Goal: Task Accomplishment & Management: Use online tool/utility

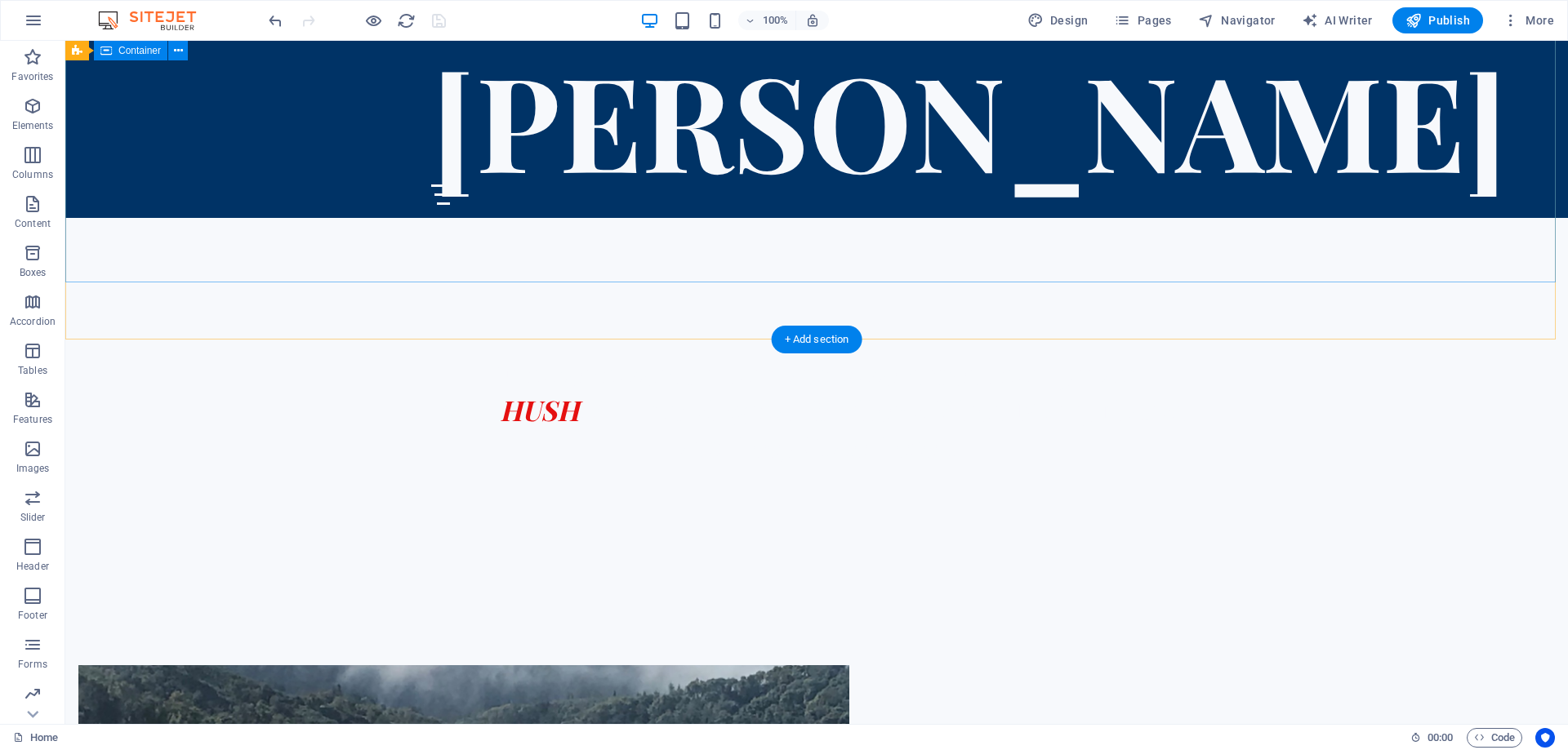
scroll to position [385, 0]
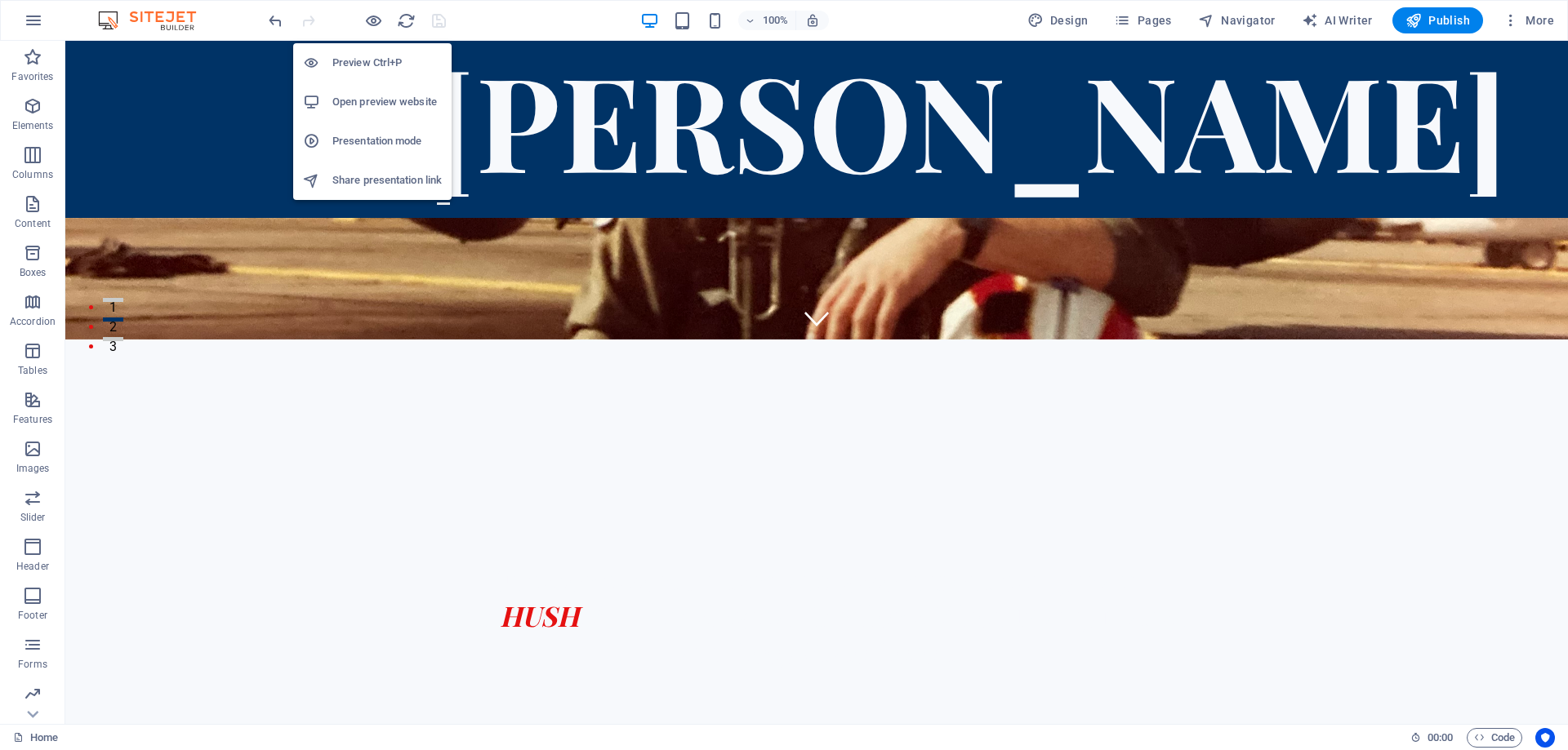
click at [353, 99] on h6 "Open preview website" at bounding box center [387, 102] width 109 height 20
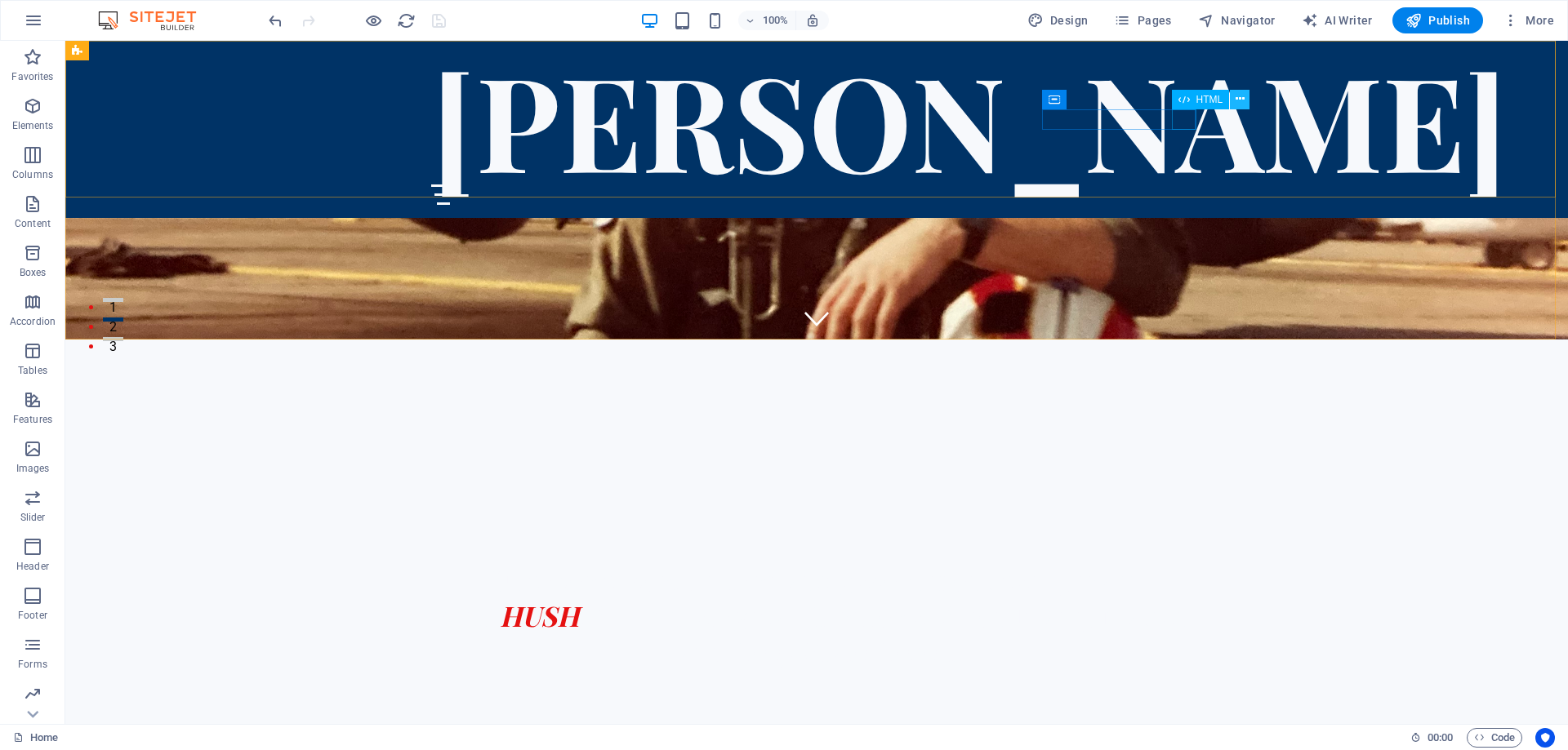
click at [1240, 99] on icon at bounding box center [1240, 99] width 9 height 17
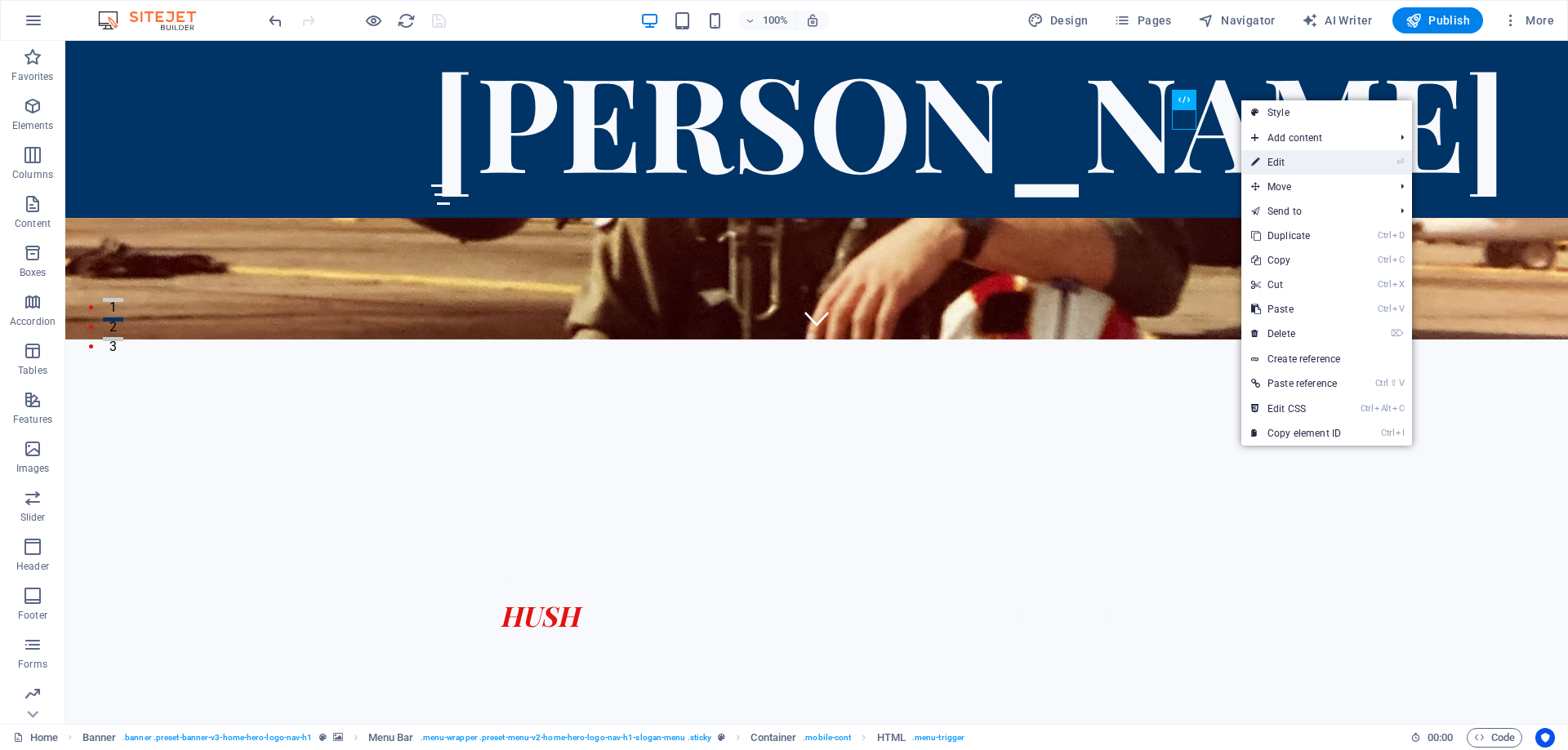
click at [1286, 159] on link "⏎ Edit" at bounding box center [1296, 161] width 109 height 24
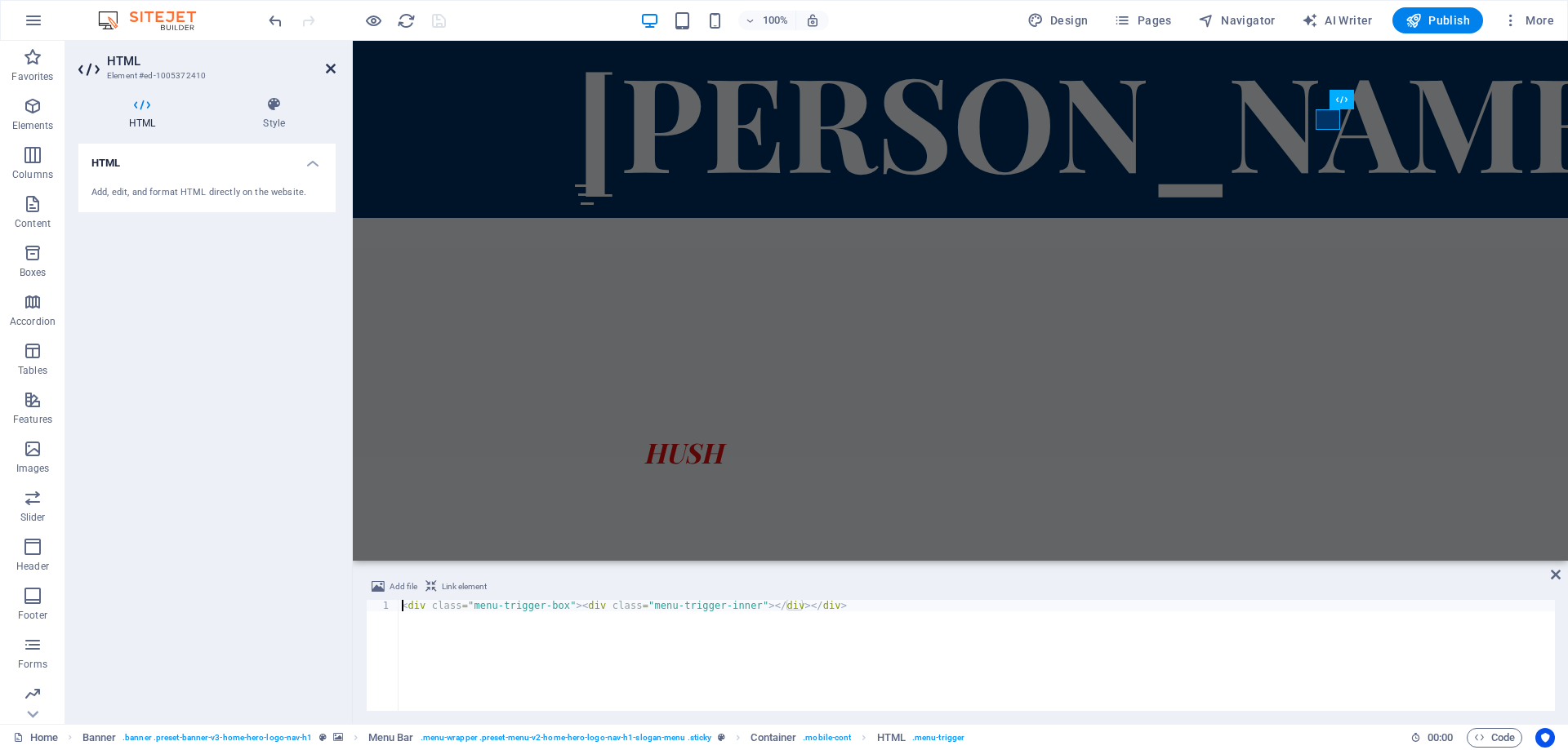
click at [328, 67] on icon at bounding box center [330, 68] width 10 height 13
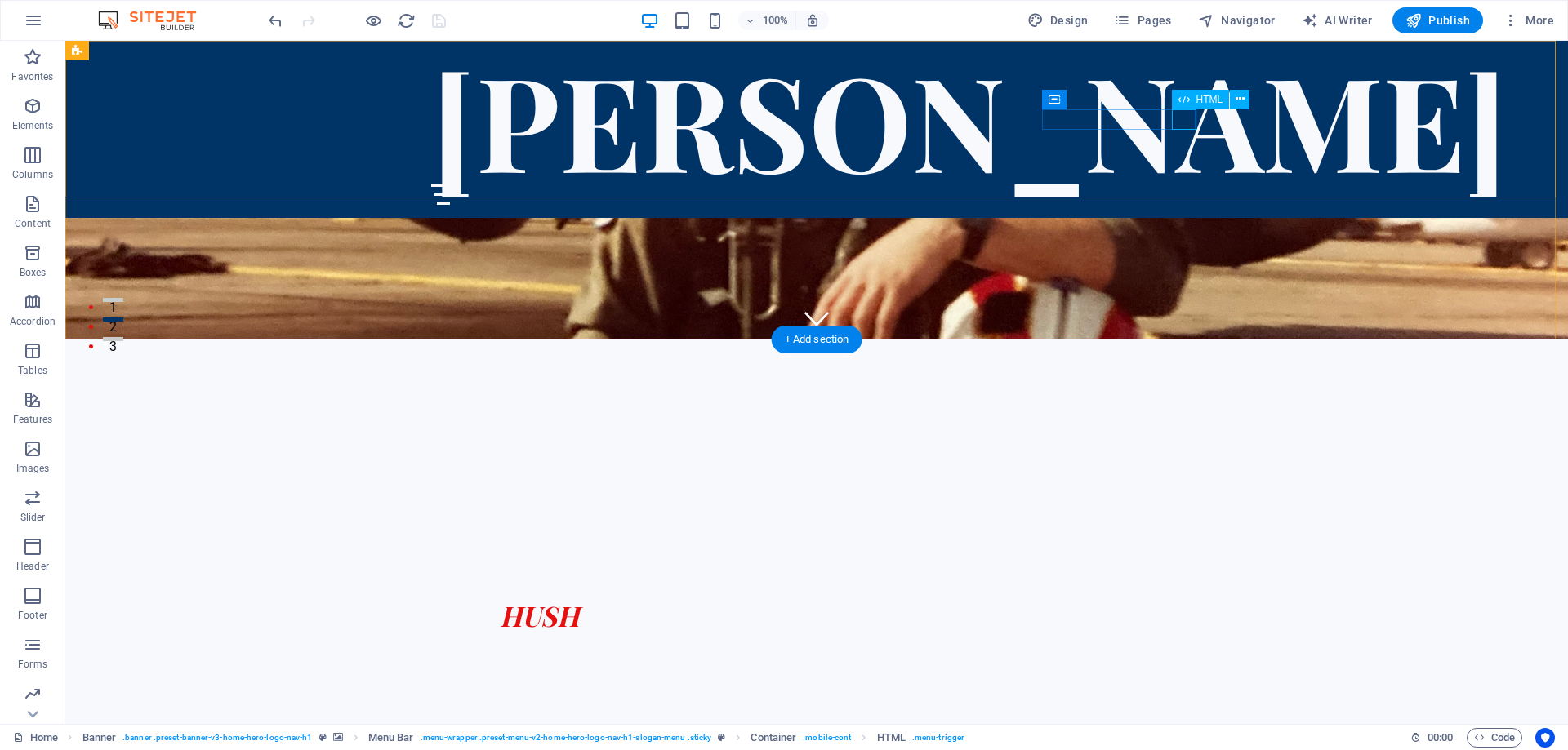
click at [1190, 185] on div at bounding box center [816, 195] width 771 height 21
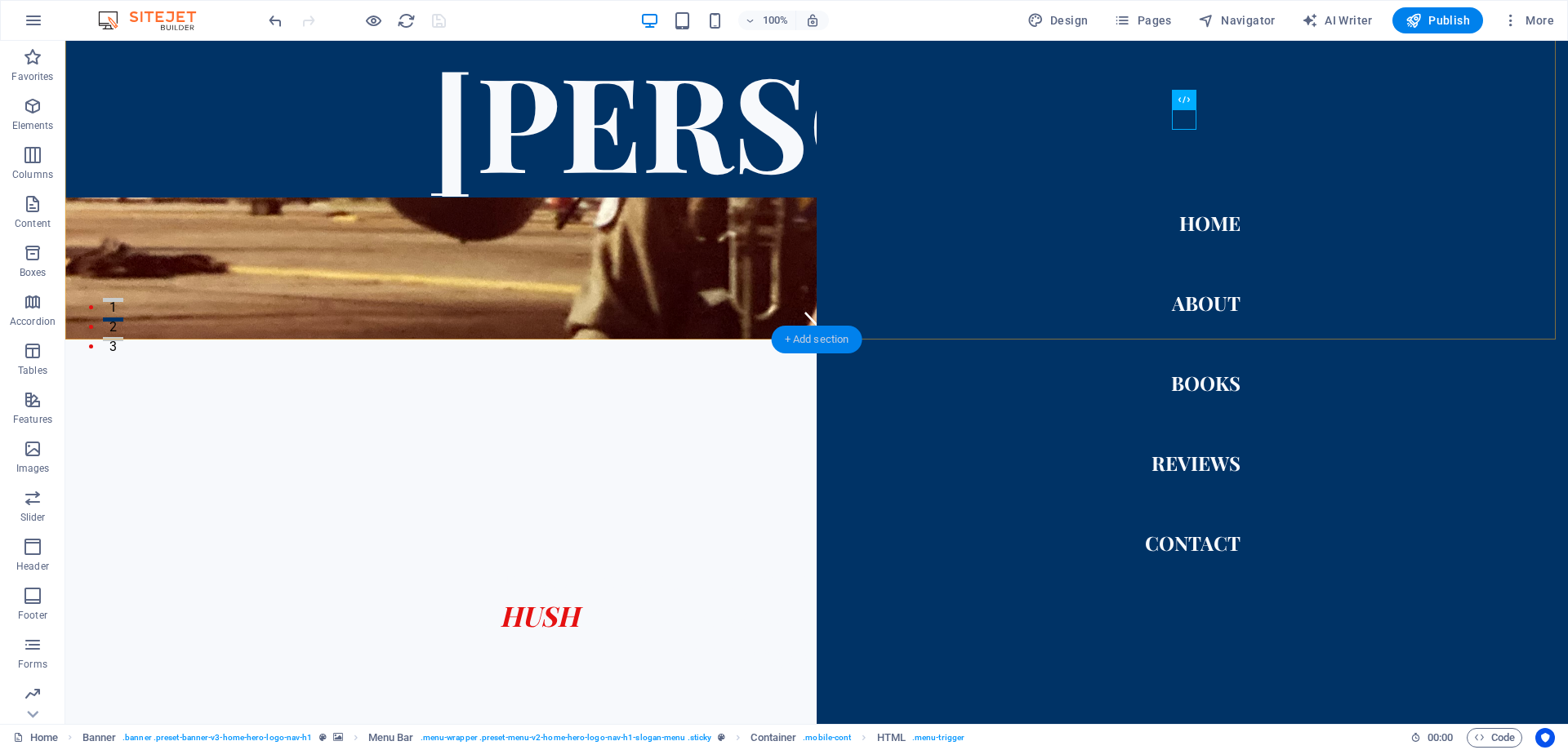
click at [841, 339] on div "+ Add section" at bounding box center [817, 339] width 91 height 28
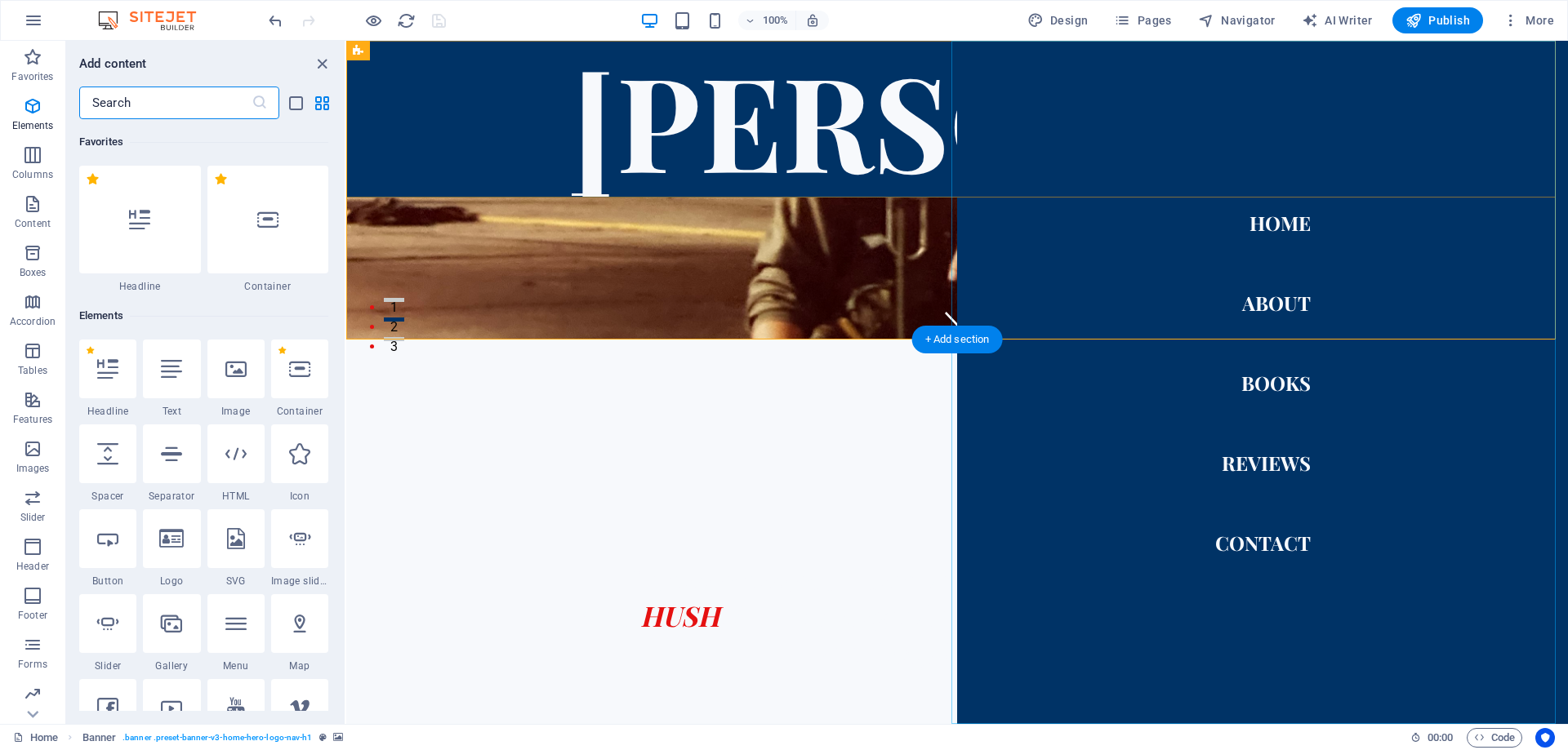
scroll to position [2856, 0]
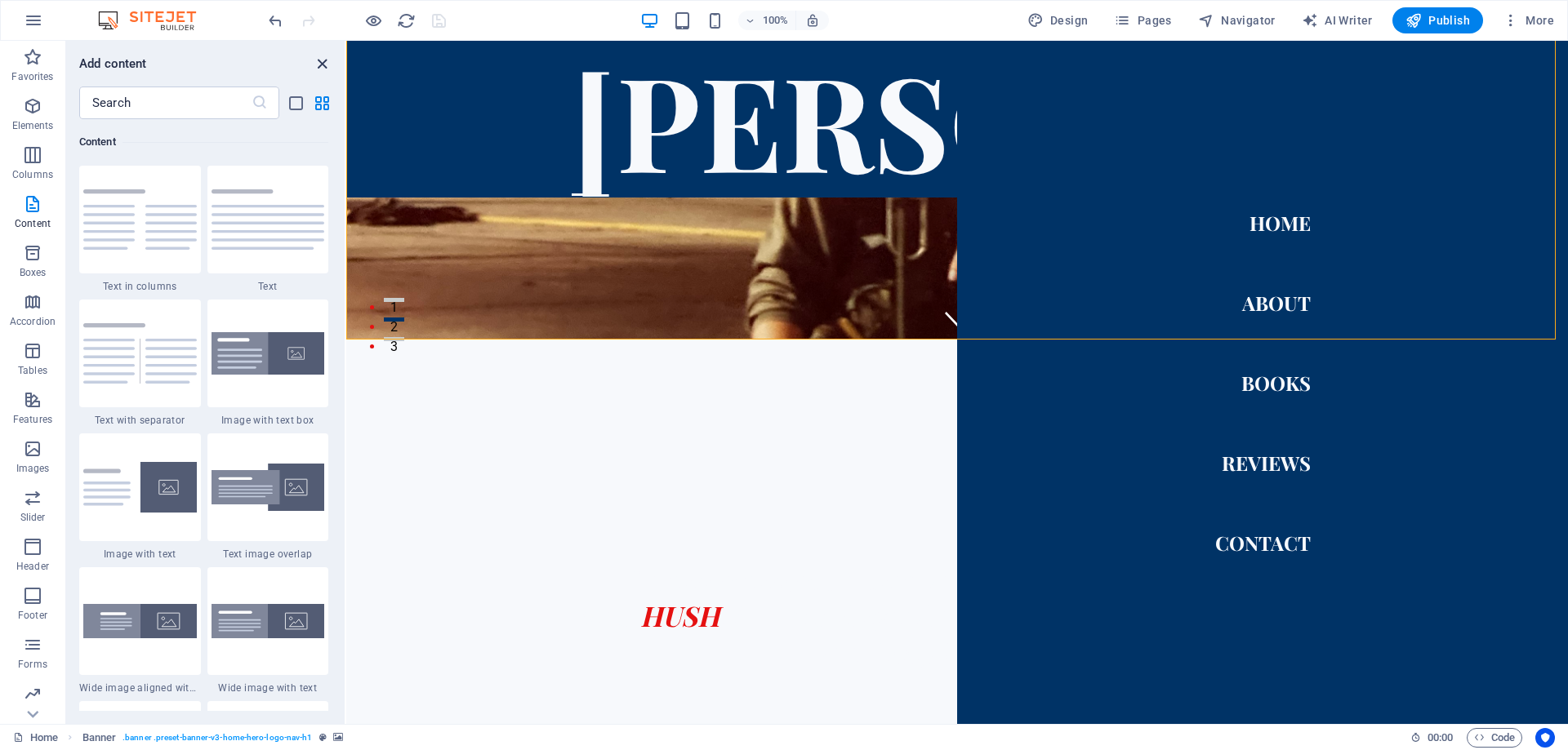
click at [324, 61] on icon "close panel" at bounding box center [321, 64] width 19 height 19
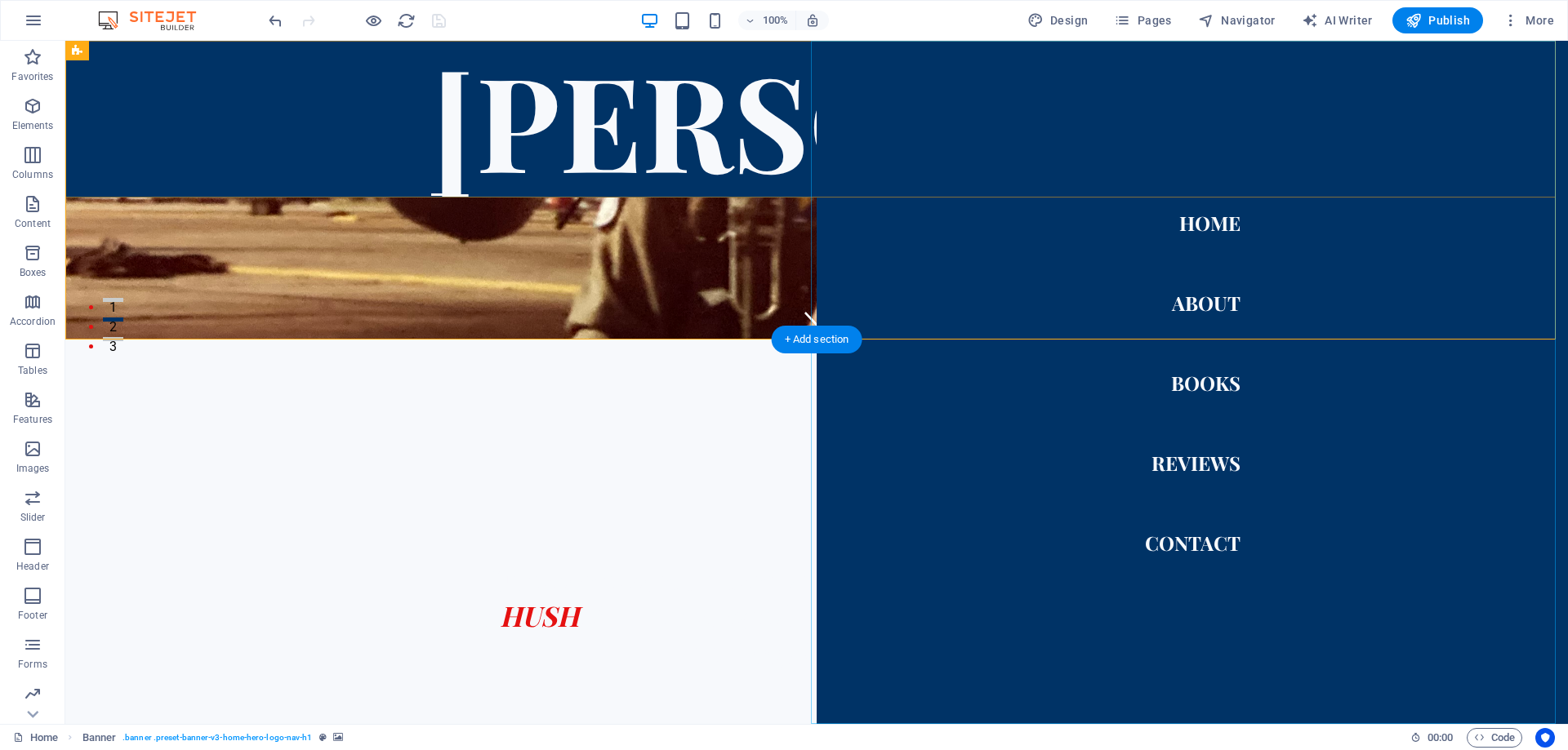
click at [1318, 496] on nav "Home About Books Reviews Contact" at bounding box center [1192, 382] width 751 height 684
click at [1213, 543] on nav "Home About Books Reviews Contact" at bounding box center [1192, 382] width 751 height 684
click at [456, 185] on div at bounding box center [442, 195] width 24 height 21
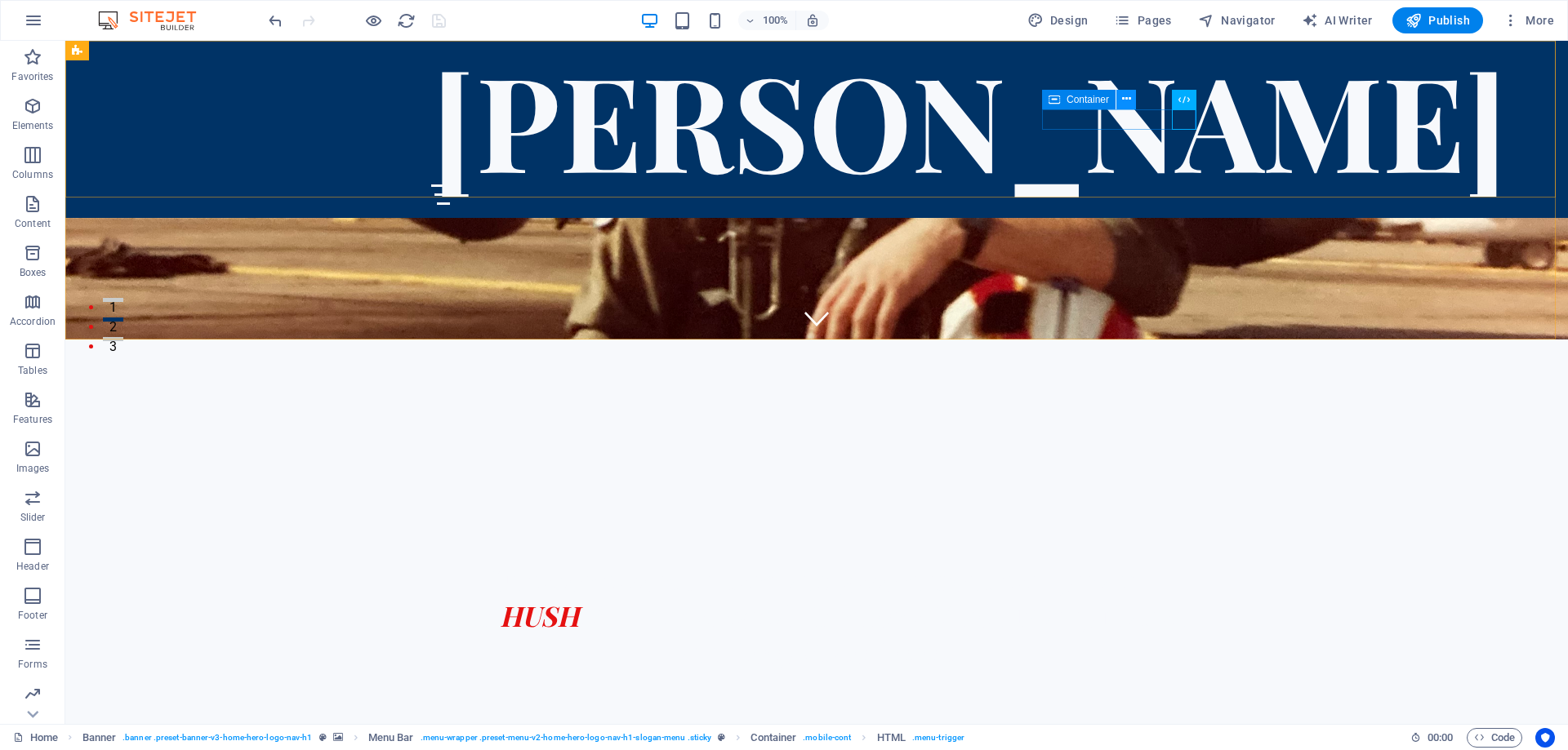
click at [1127, 101] on icon at bounding box center [1126, 99] width 9 height 17
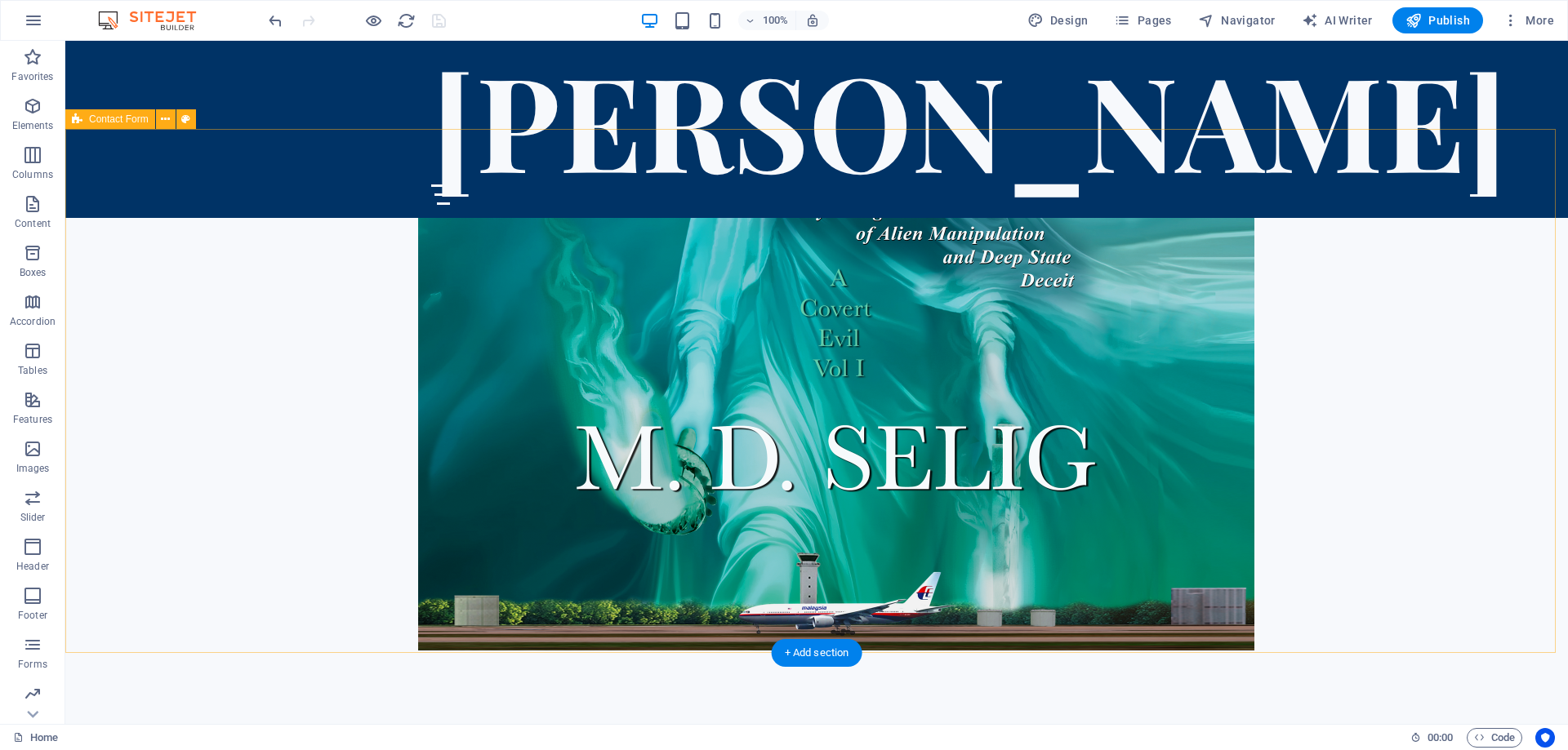
scroll to position [2371, 0]
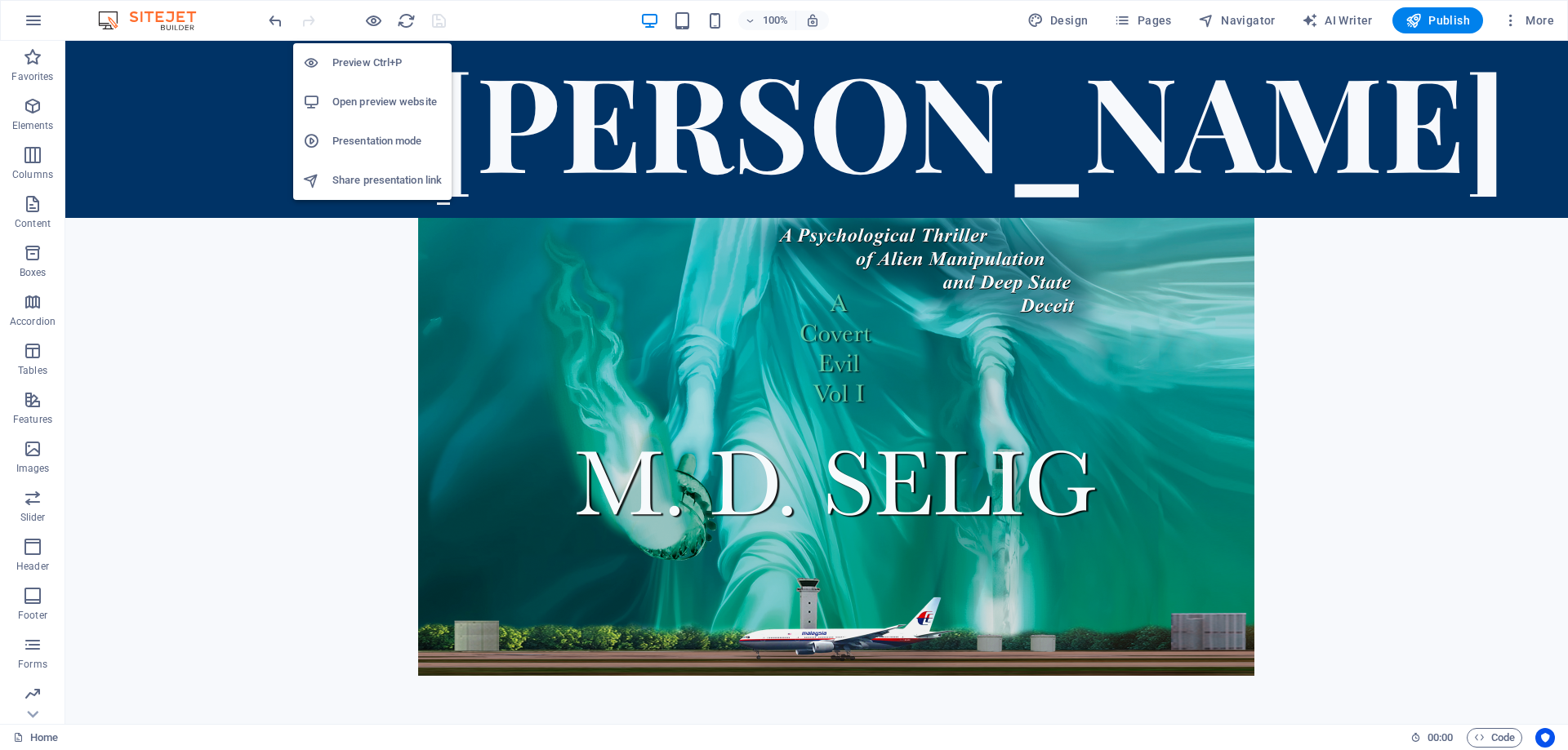
click at [366, 100] on h6 "Open preview website" at bounding box center [387, 102] width 109 height 20
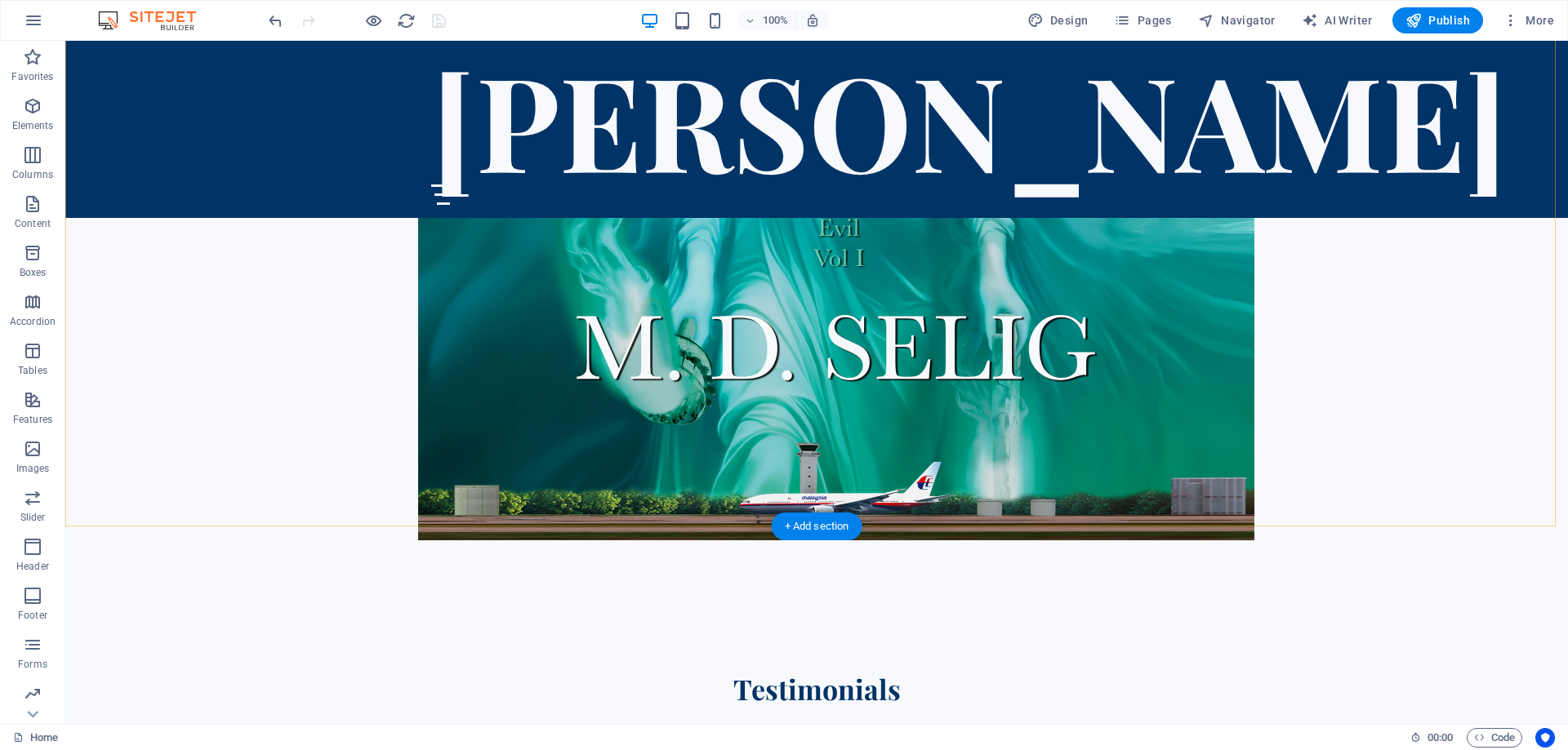
scroll to position [2507, 0]
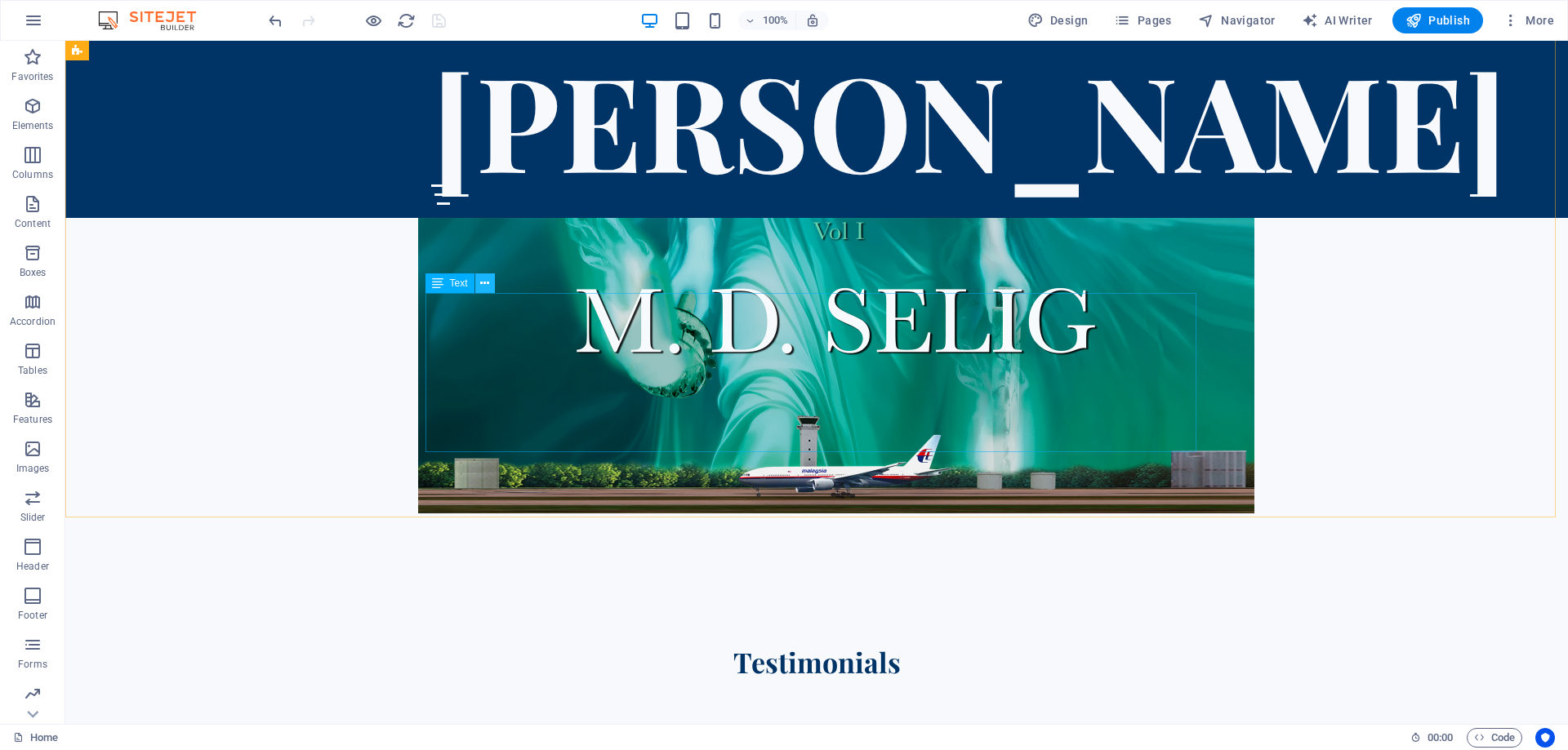
click at [485, 280] on icon at bounding box center [485, 283] width 9 height 17
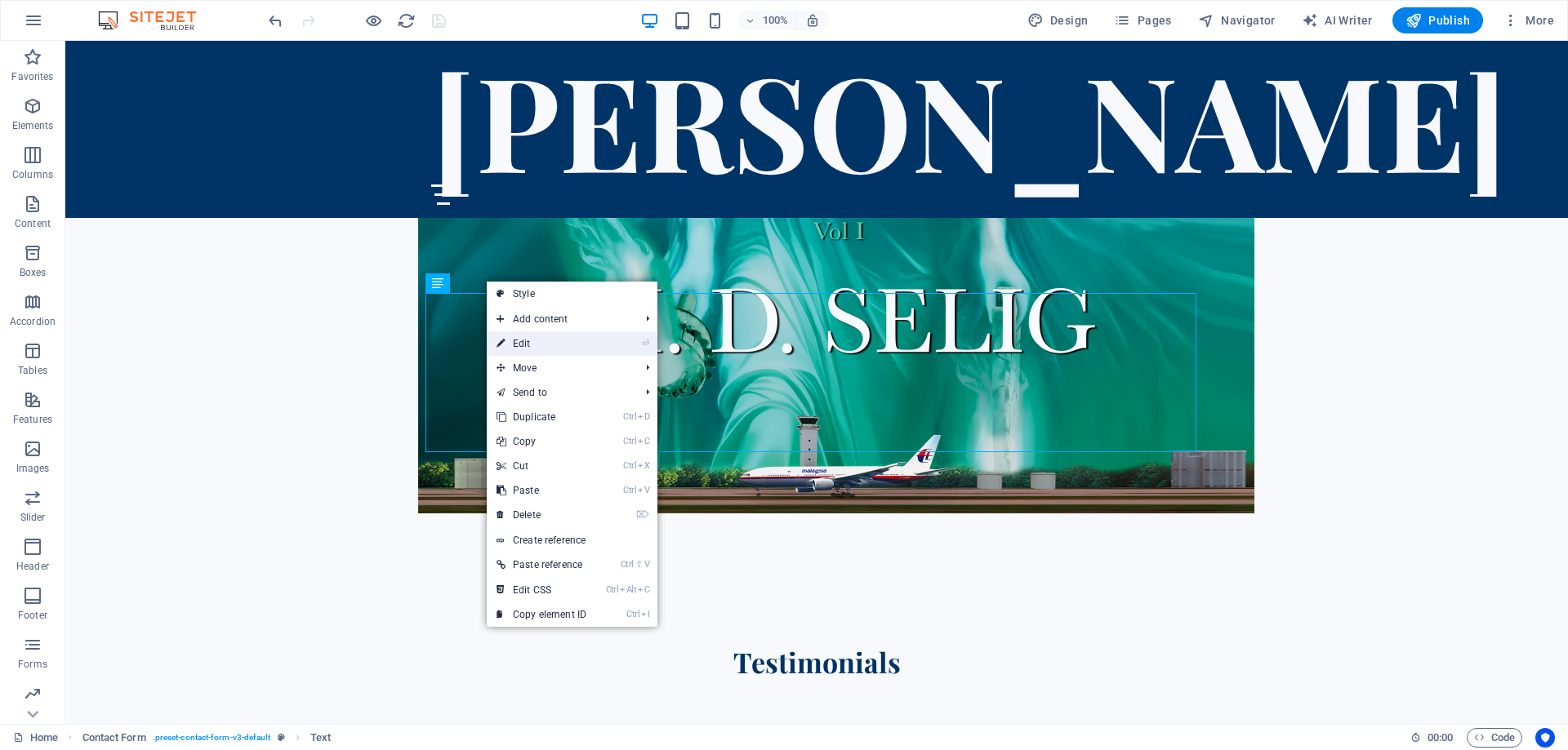
click at [545, 339] on link "⏎ Edit" at bounding box center [541, 343] width 109 height 24
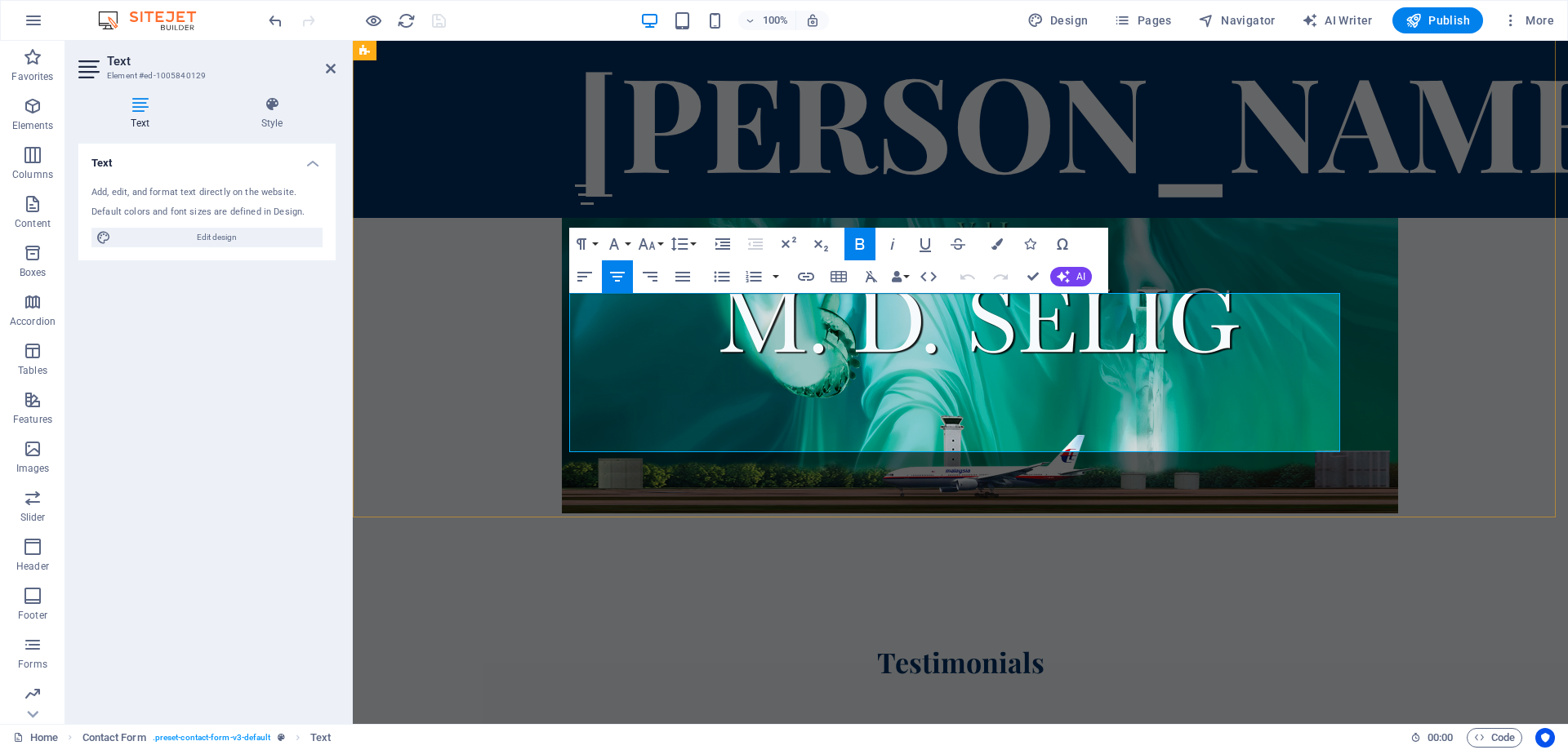
drag, startPoint x: 827, startPoint y: 439, endPoint x: 801, endPoint y: 439, distance: 26.0
drag, startPoint x: 827, startPoint y: 440, endPoint x: 798, endPoint y: 445, distance: 29.4
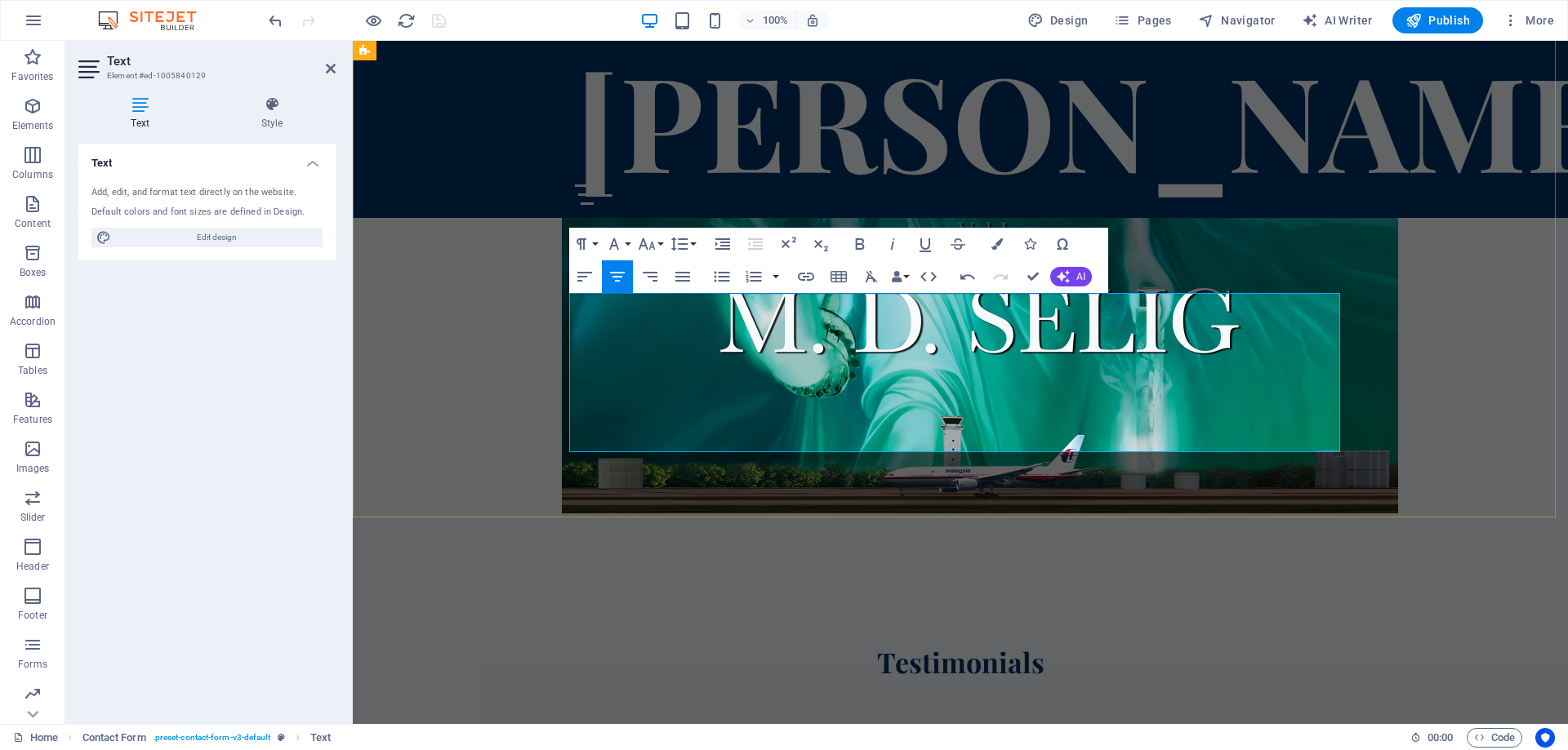
click at [892, 241] on icon "button" at bounding box center [893, 244] width 20 height 20
click at [807, 276] on icon "button" at bounding box center [806, 276] width 16 height 8
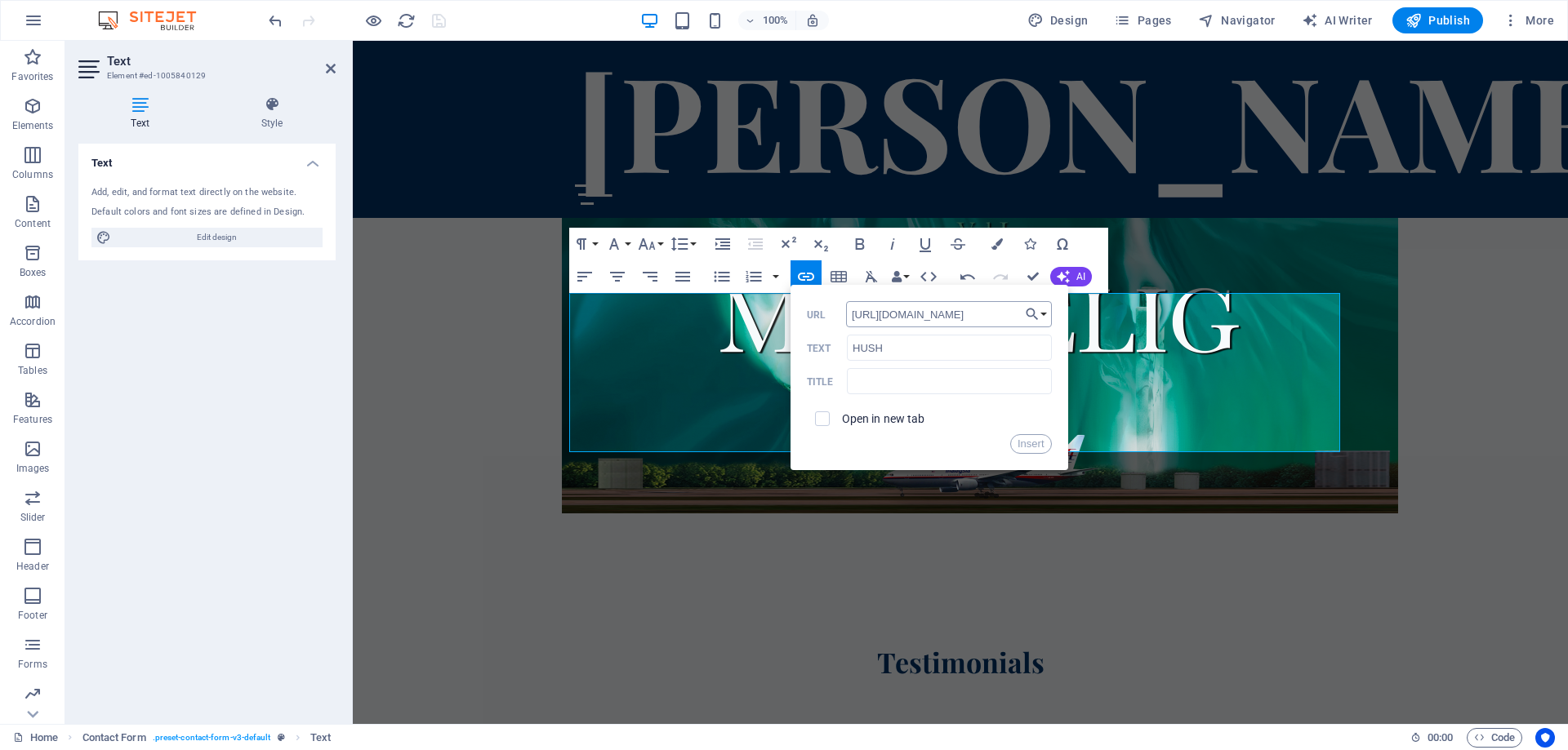
drag, startPoint x: 1006, startPoint y: 314, endPoint x: 846, endPoint y: 320, distance: 160.1
click at [846, 320] on input "[URL][DOMAIN_NAME]" at bounding box center [949, 314] width 206 height 26
paste input "[DOMAIN_NAME][URL]"
type input "[URL][DOMAIN_NAME]"
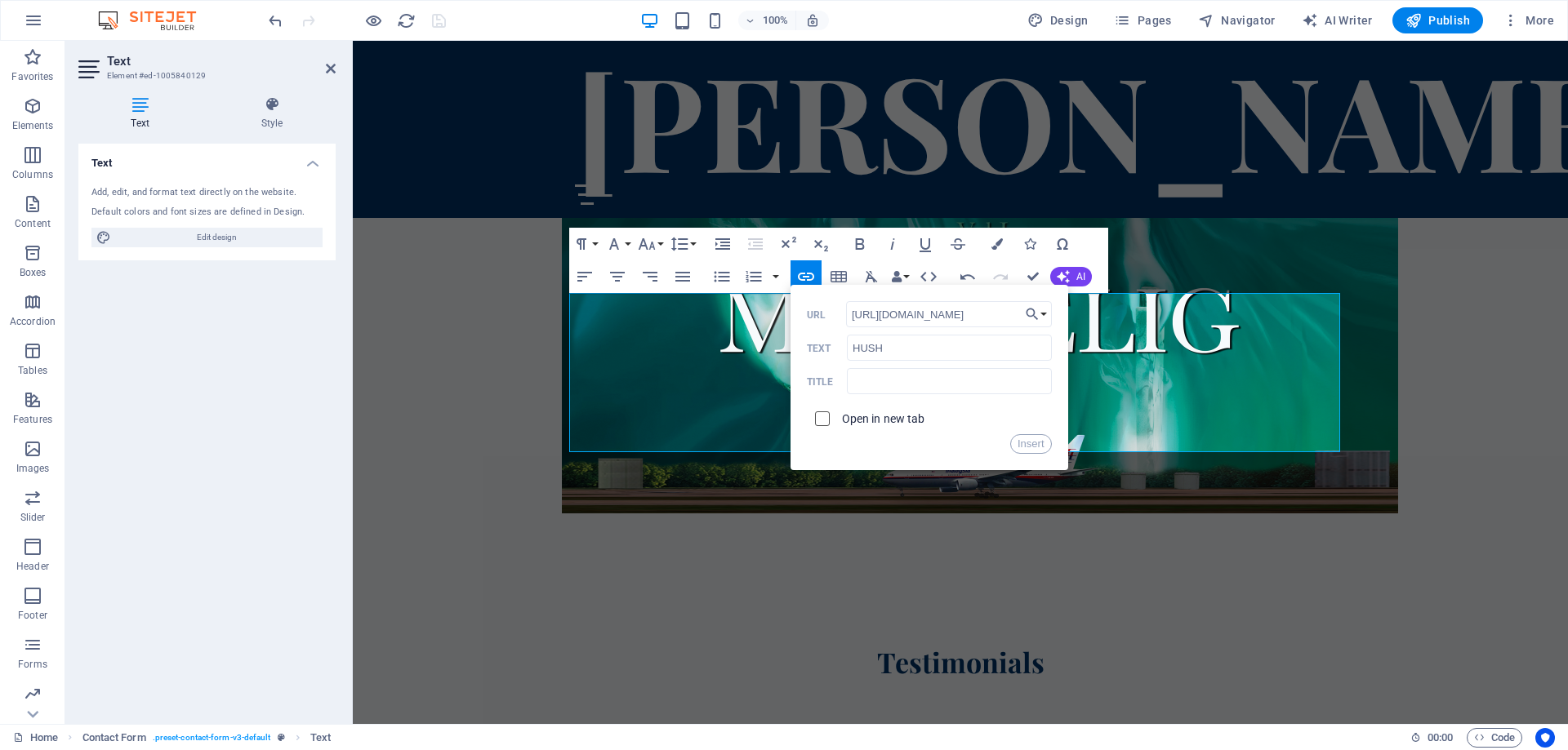
click at [818, 419] on input "checkbox" at bounding box center [819, 416] width 14 height 14
checkbox input "true"
click at [1033, 447] on button "Insert" at bounding box center [1030, 444] width 41 height 20
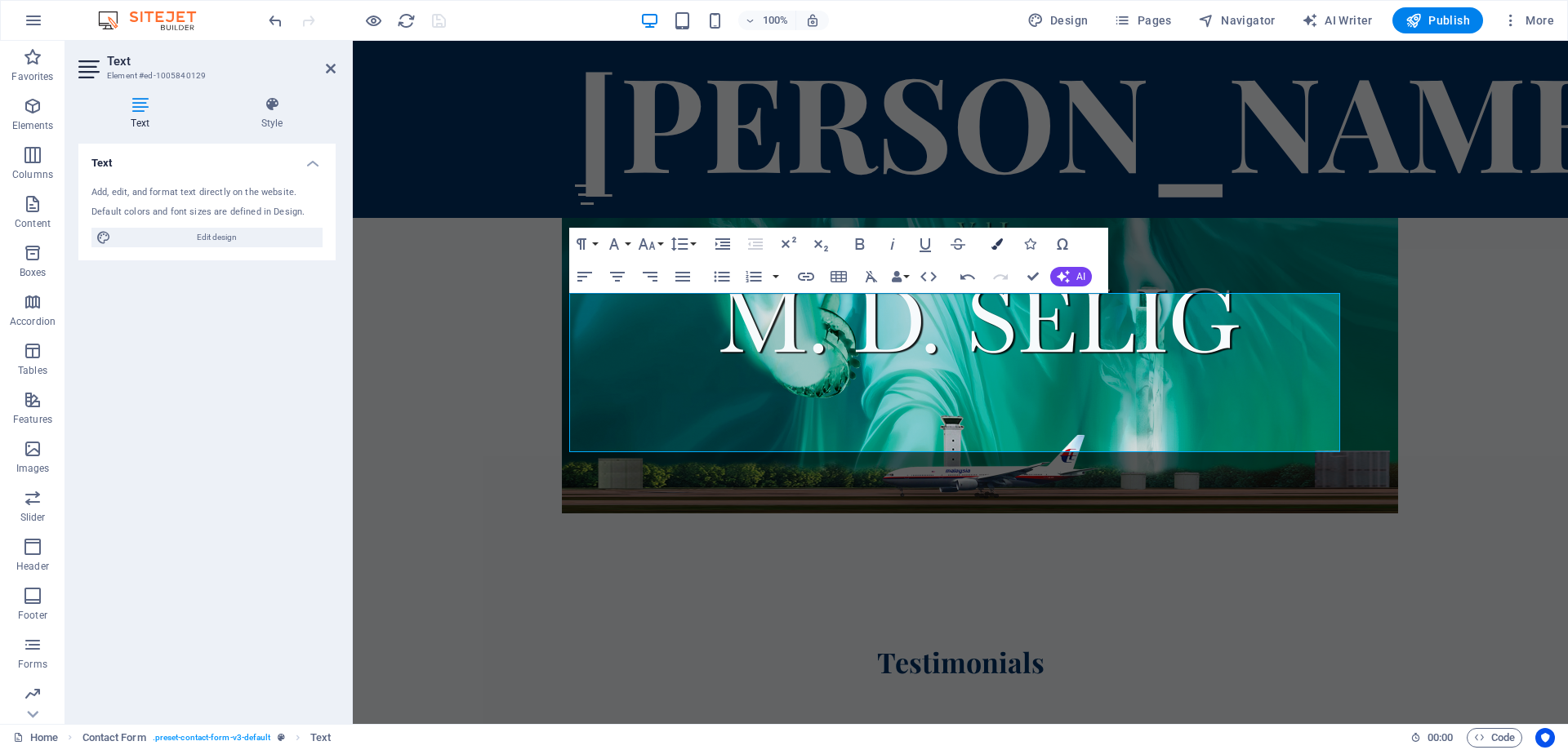
click at [993, 246] on icon "button" at bounding box center [997, 244] width 12 height 12
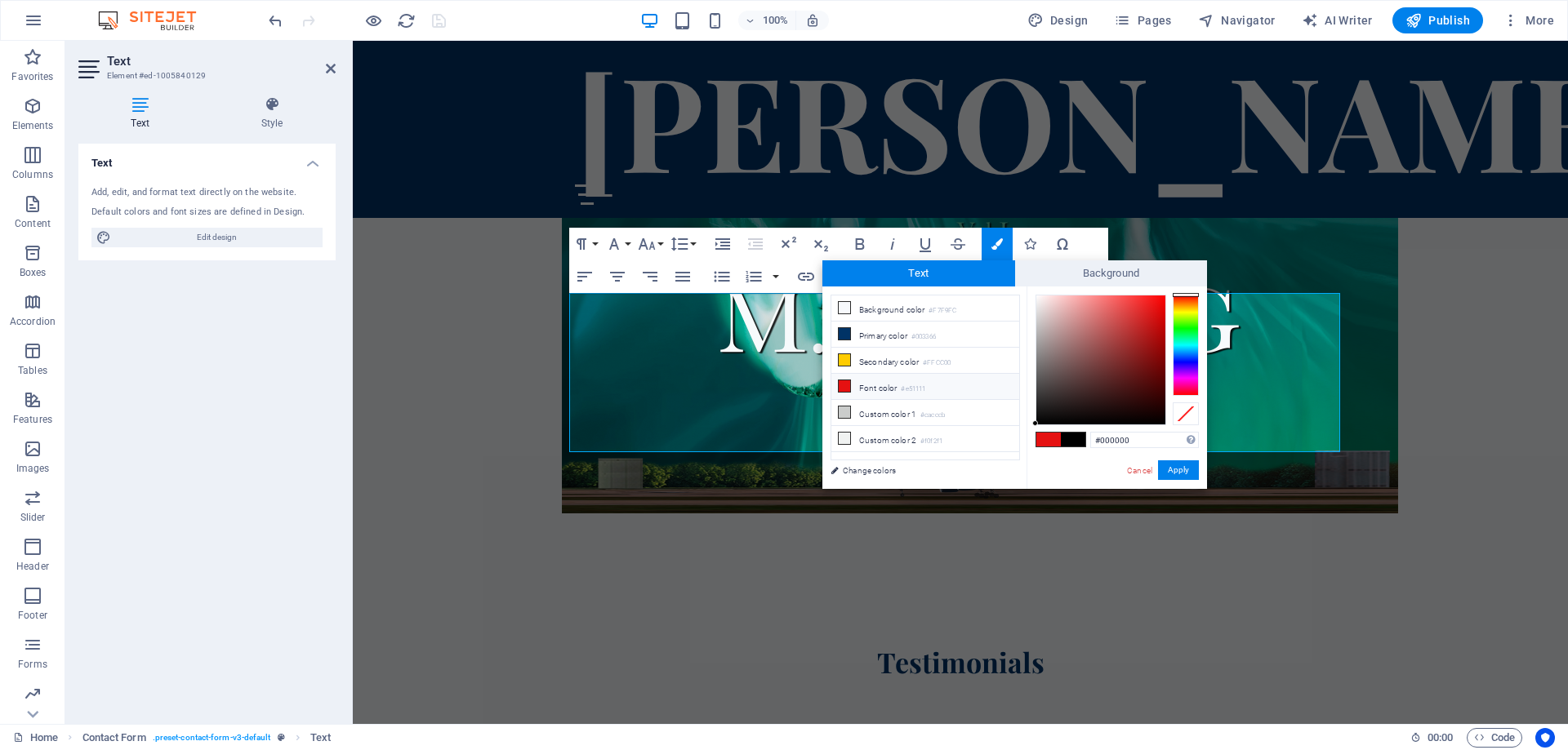
click at [856, 385] on li "Font color #e51111" at bounding box center [924, 387] width 188 height 26
type input "#e51111"
click at [1175, 467] on button "Apply" at bounding box center [1178, 470] width 40 height 20
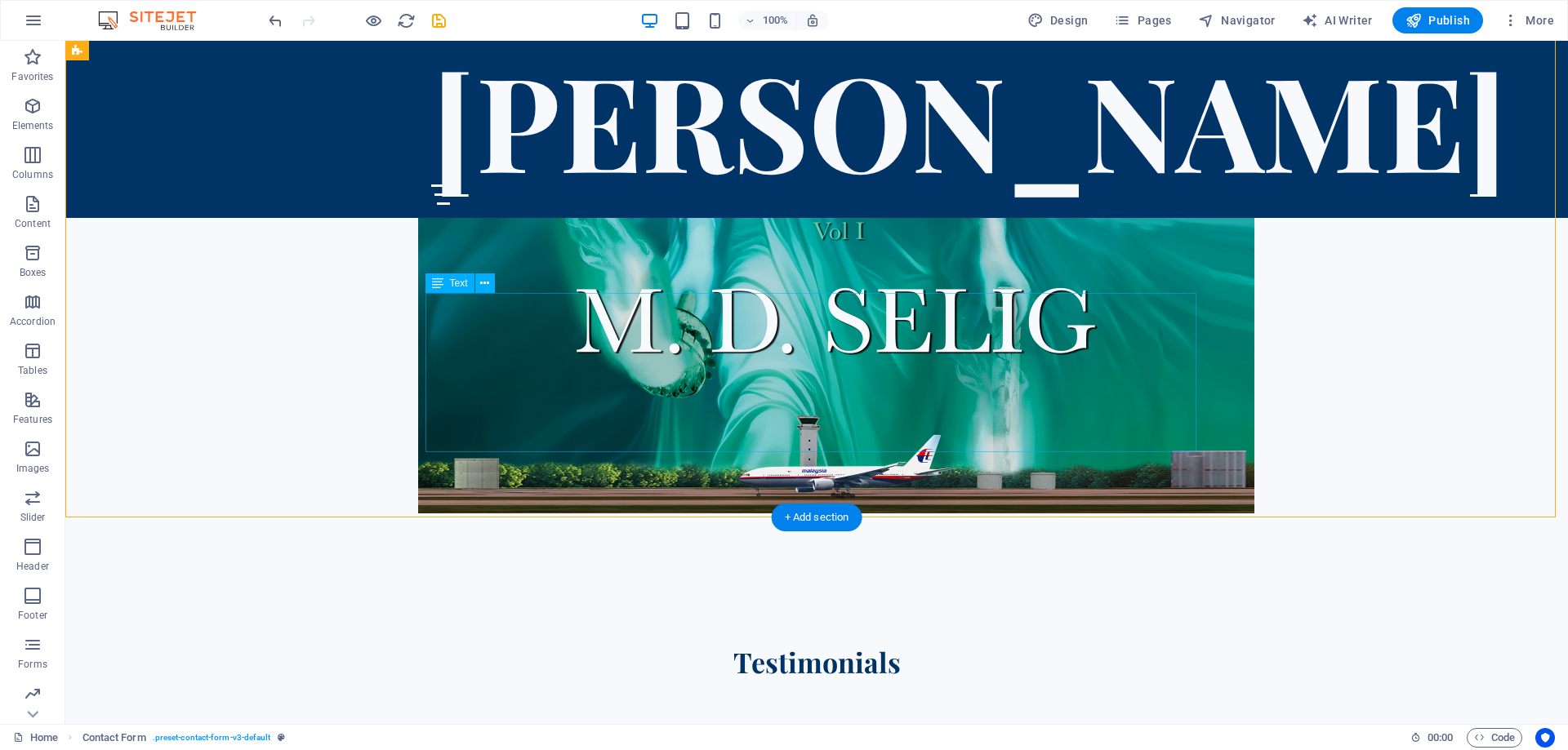
click at [484, 285] on icon at bounding box center [485, 283] width 9 height 17
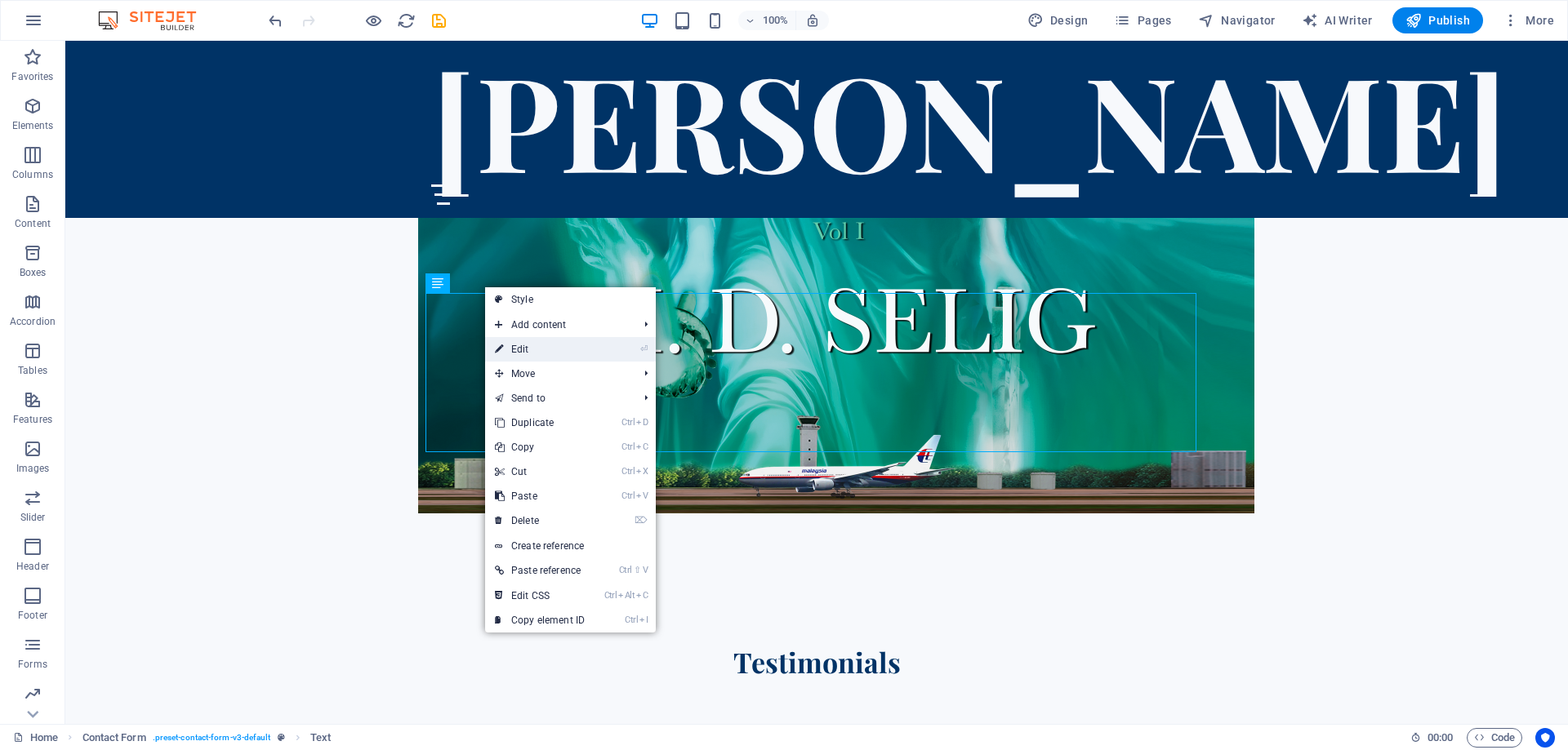
click at [534, 353] on link "⏎ Edit" at bounding box center [539, 349] width 109 height 24
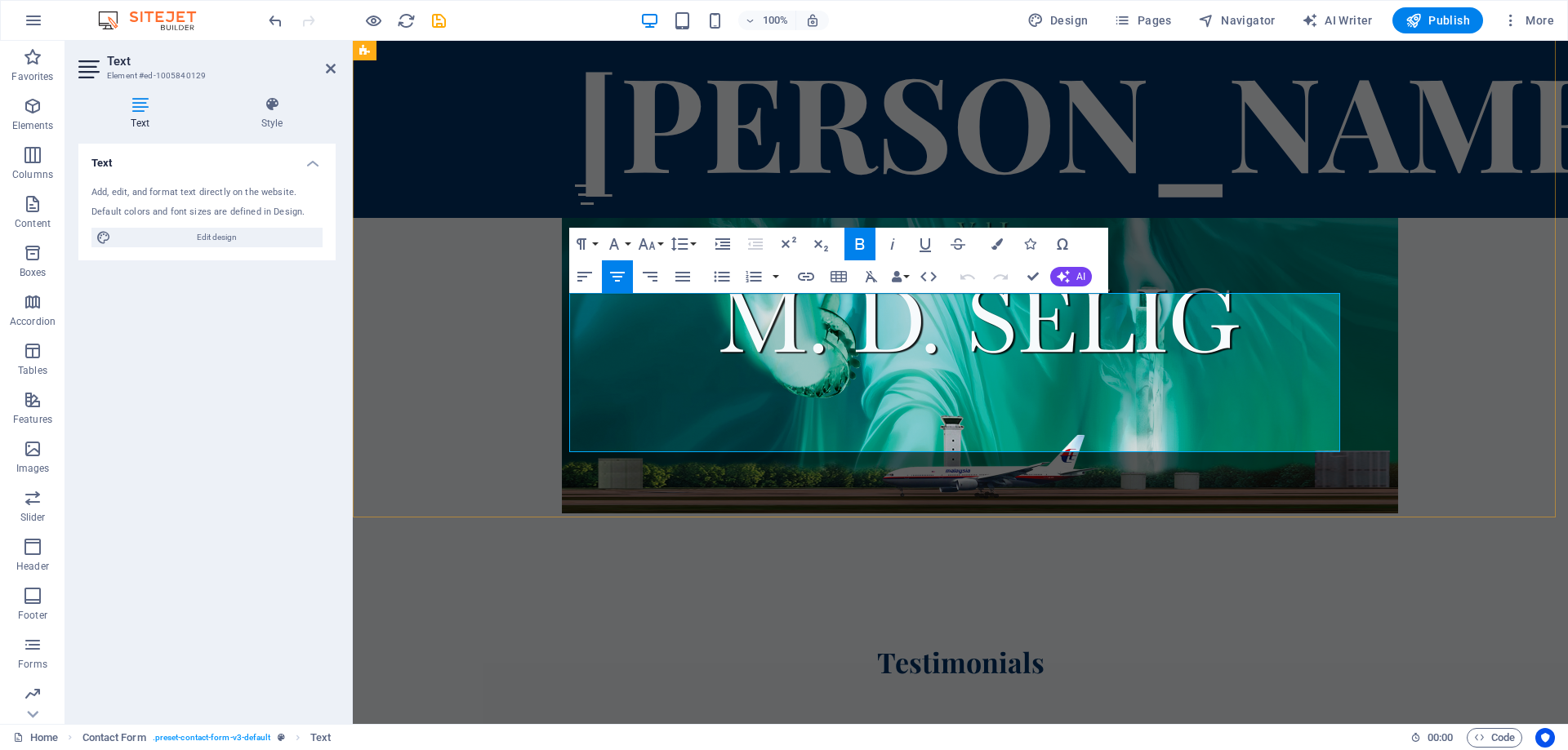
drag, startPoint x: 829, startPoint y: 440, endPoint x: 1179, endPoint y: 452, distance: 350.2
click at [998, 247] on icon "button" at bounding box center [997, 244] width 12 height 12
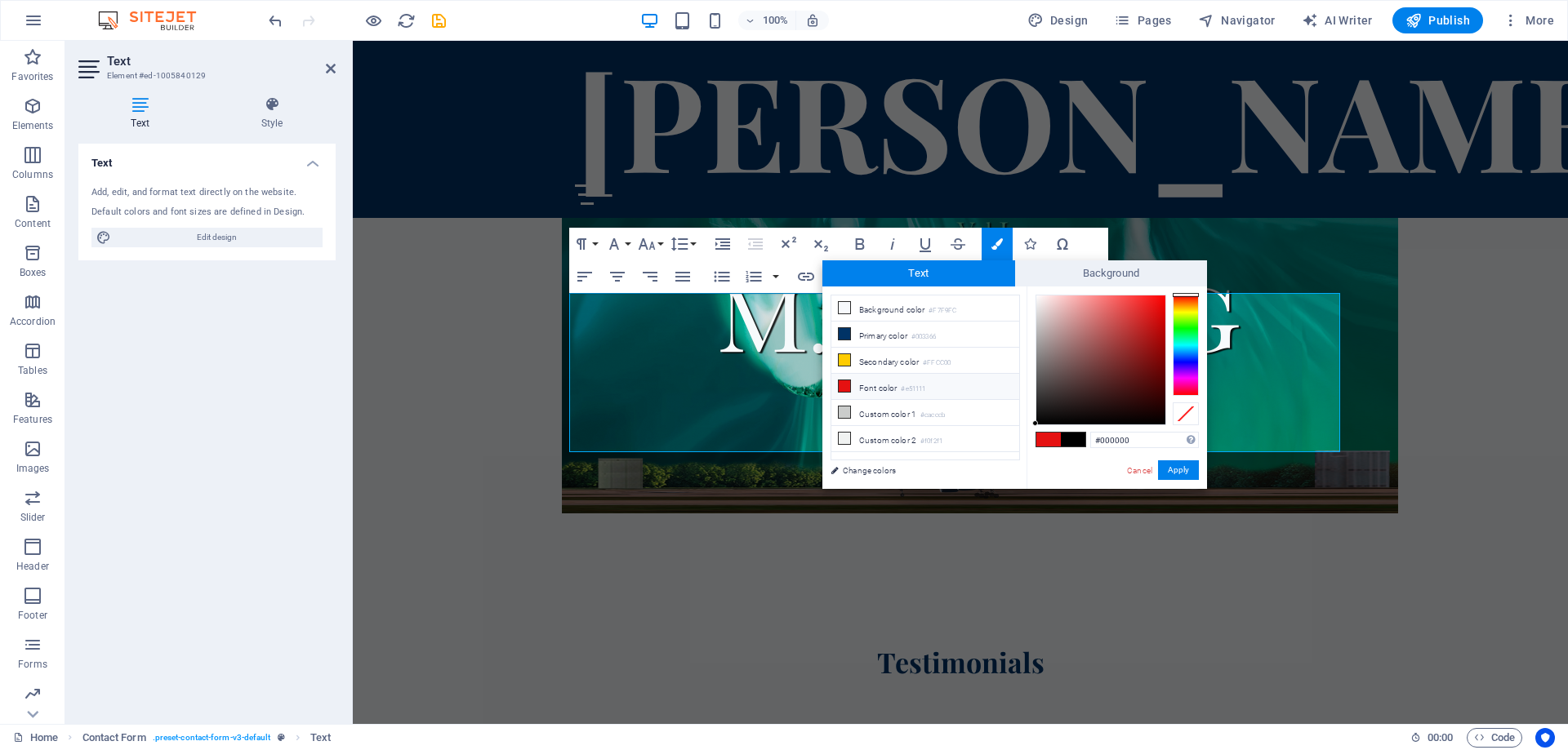
click at [846, 384] on icon at bounding box center [844, 386] width 12 height 12
type input "#e51111"
click at [1172, 472] on button "Apply" at bounding box center [1178, 470] width 40 height 20
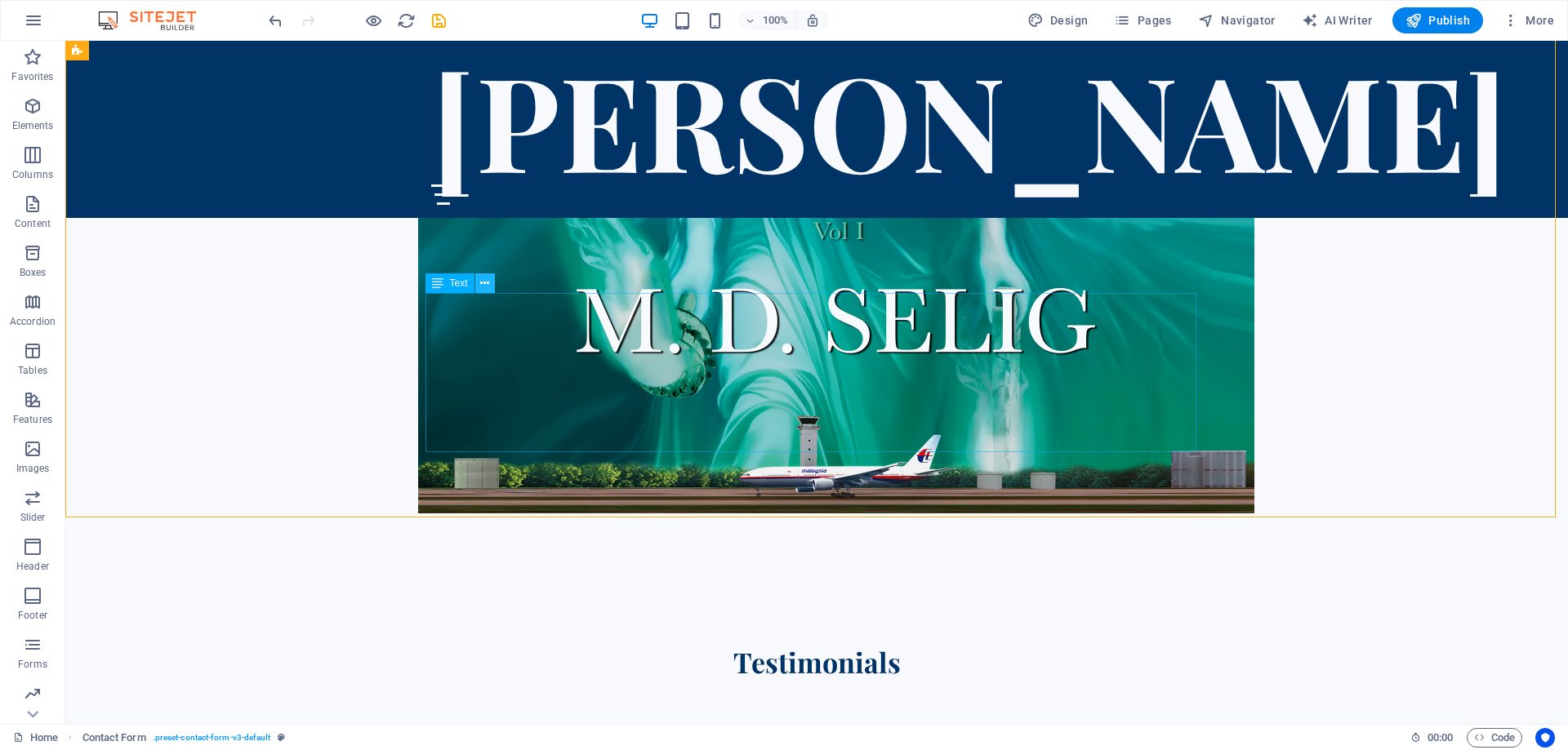
click at [485, 284] on icon at bounding box center [485, 283] width 9 height 17
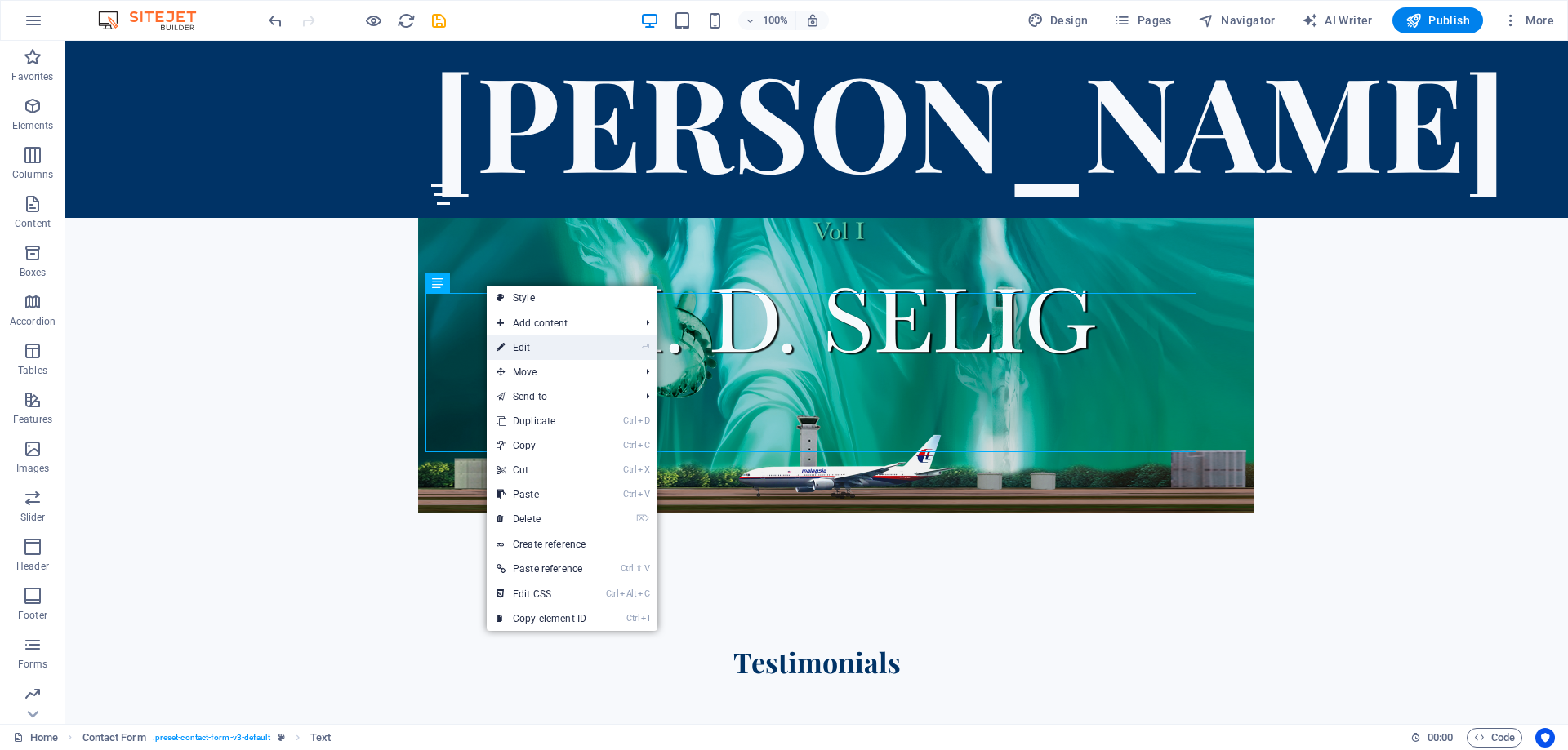
click at [530, 348] on link "⏎ Edit" at bounding box center [541, 347] width 109 height 24
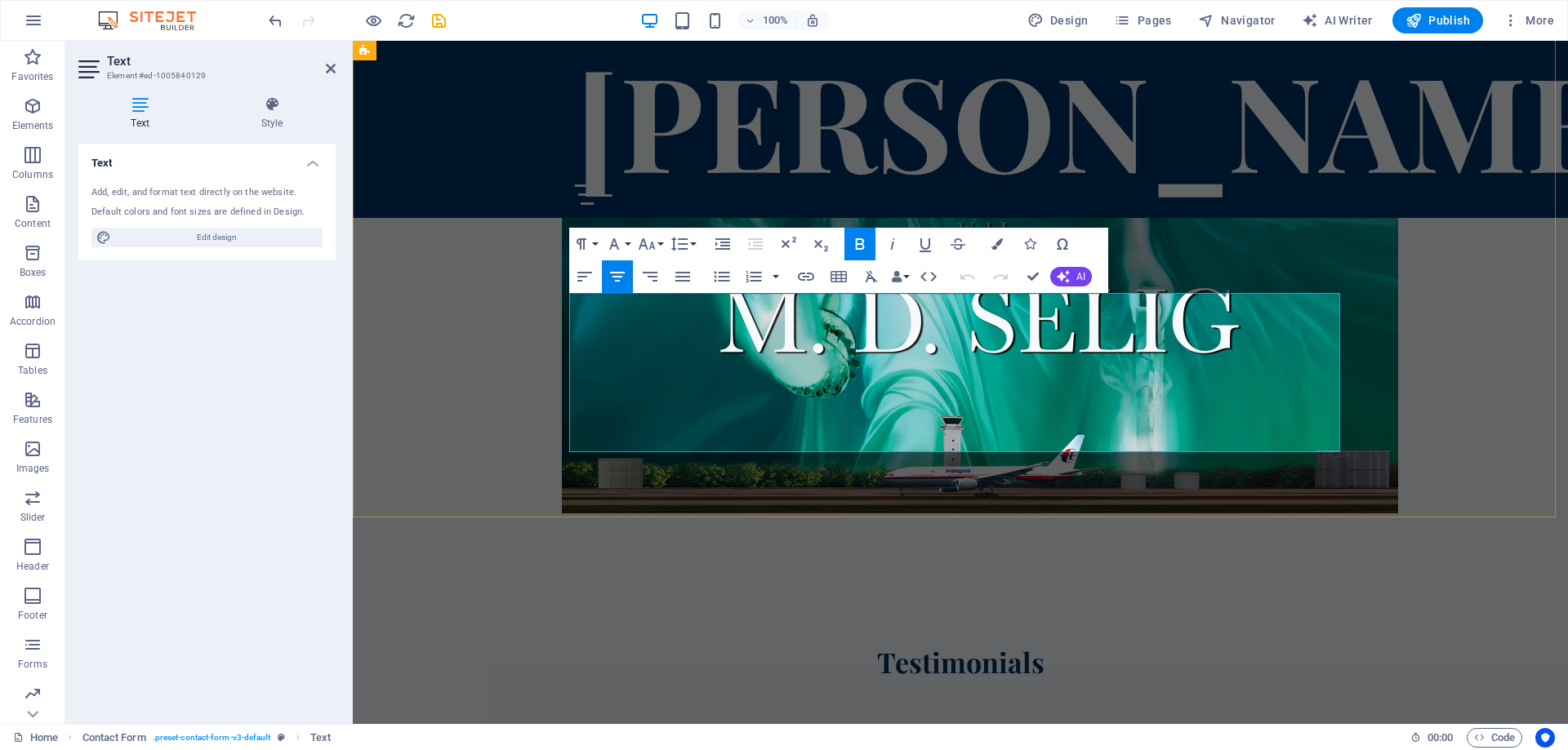
drag, startPoint x: 828, startPoint y: 440, endPoint x: 798, endPoint y: 440, distance: 30.0
click at [998, 240] on icon "button" at bounding box center [997, 244] width 12 height 12
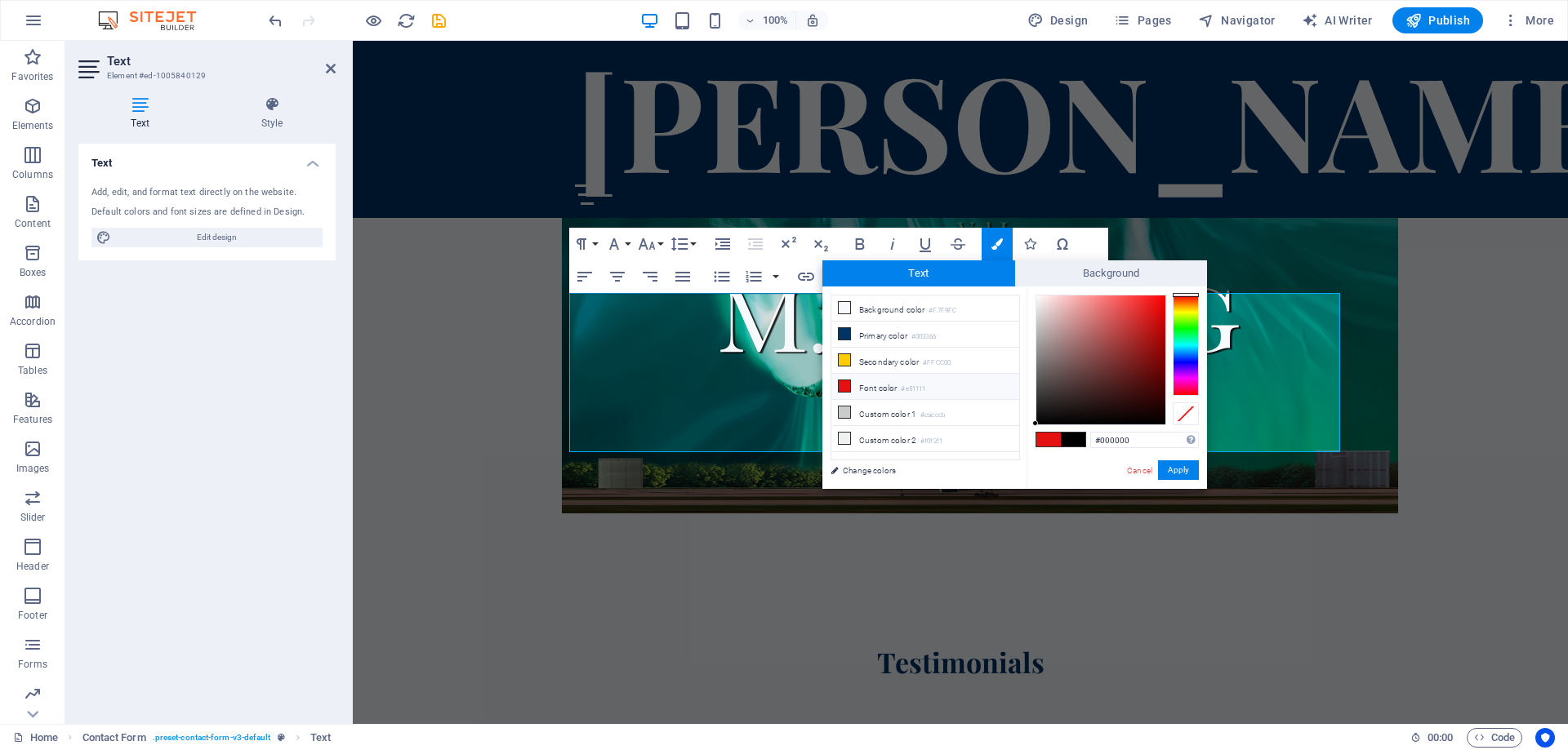
click at [845, 385] on icon at bounding box center [844, 386] width 12 height 12
type input "#e51111"
click at [1181, 473] on button "Apply" at bounding box center [1178, 470] width 40 height 20
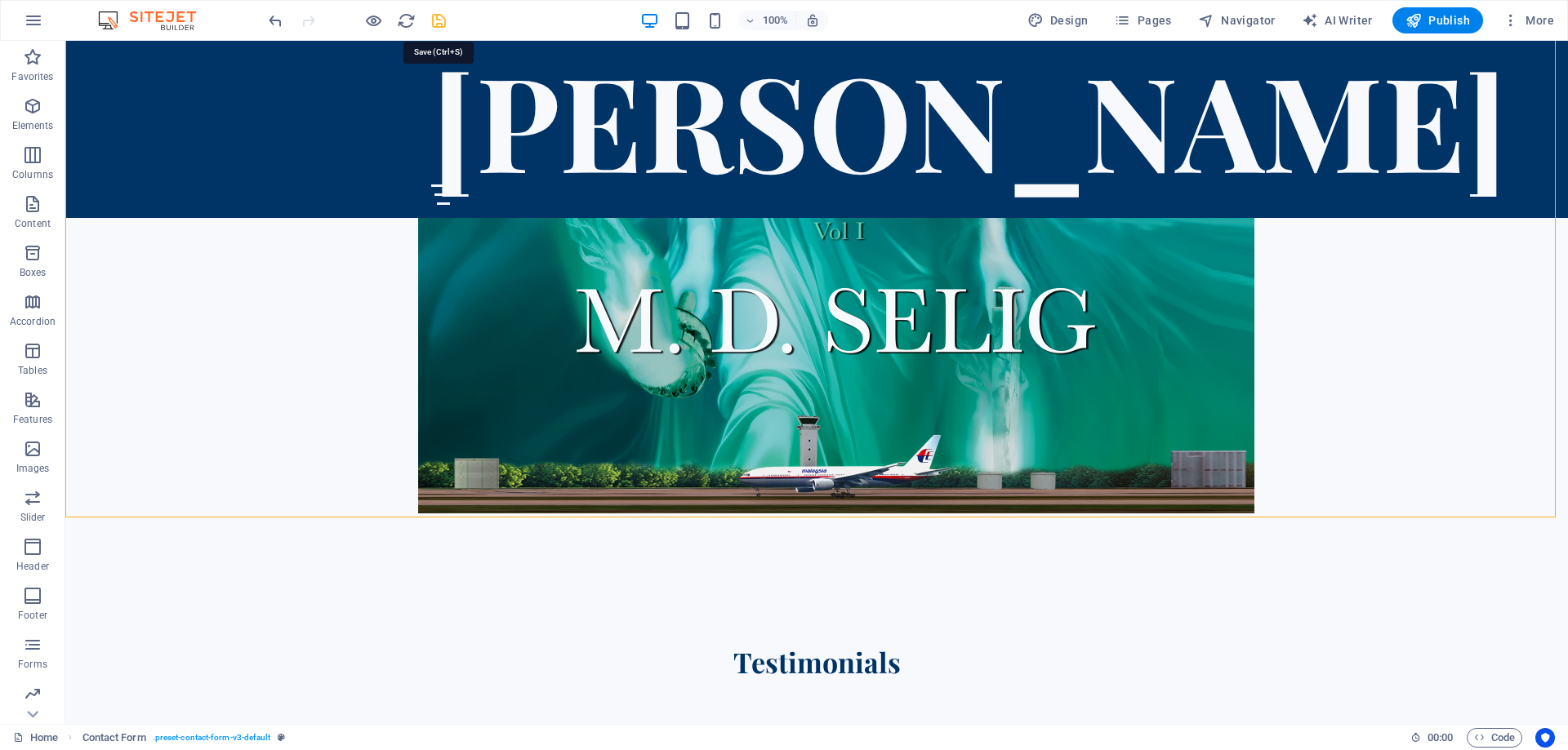
click at [436, 19] on icon "save" at bounding box center [439, 21] width 19 height 19
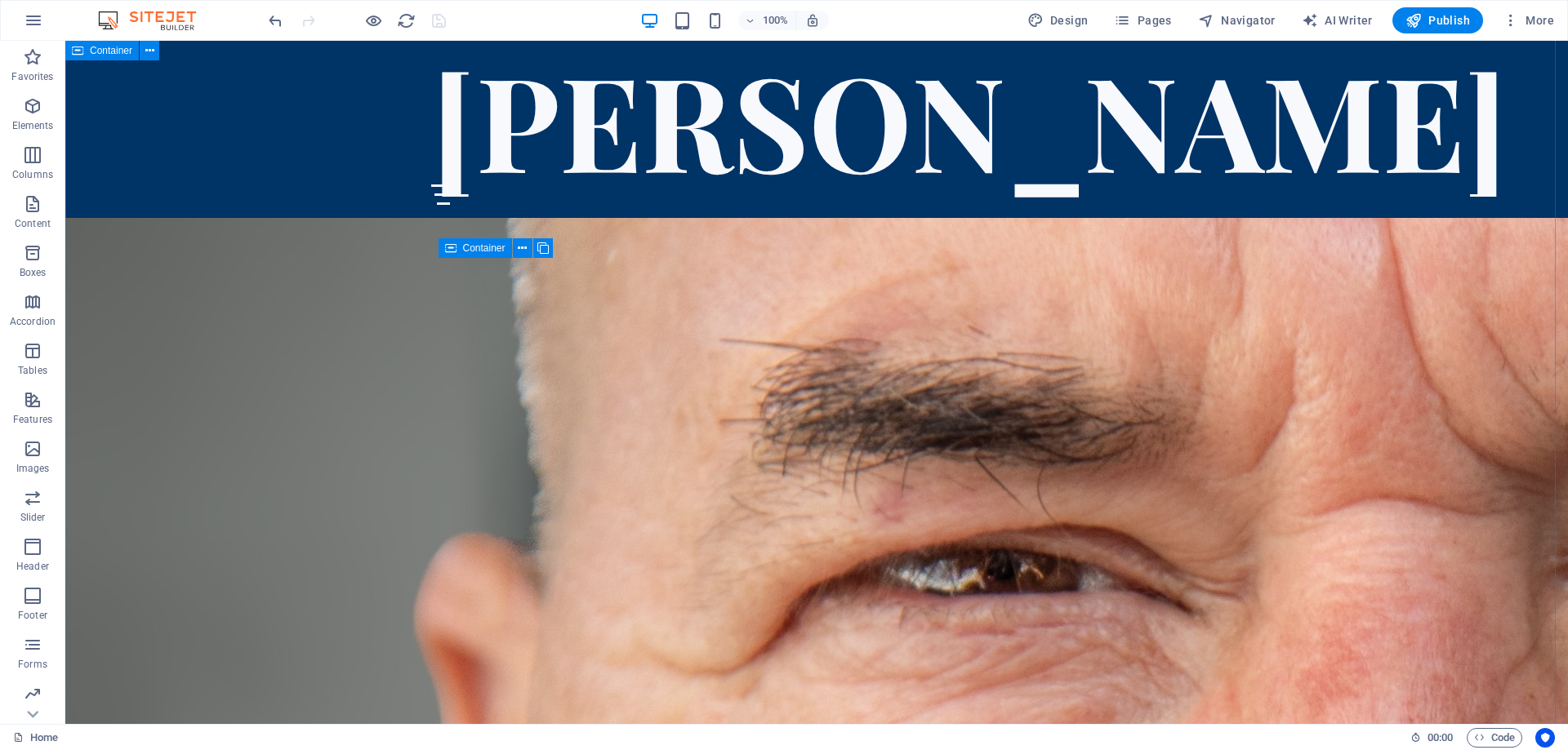
scroll to position [5037, 0]
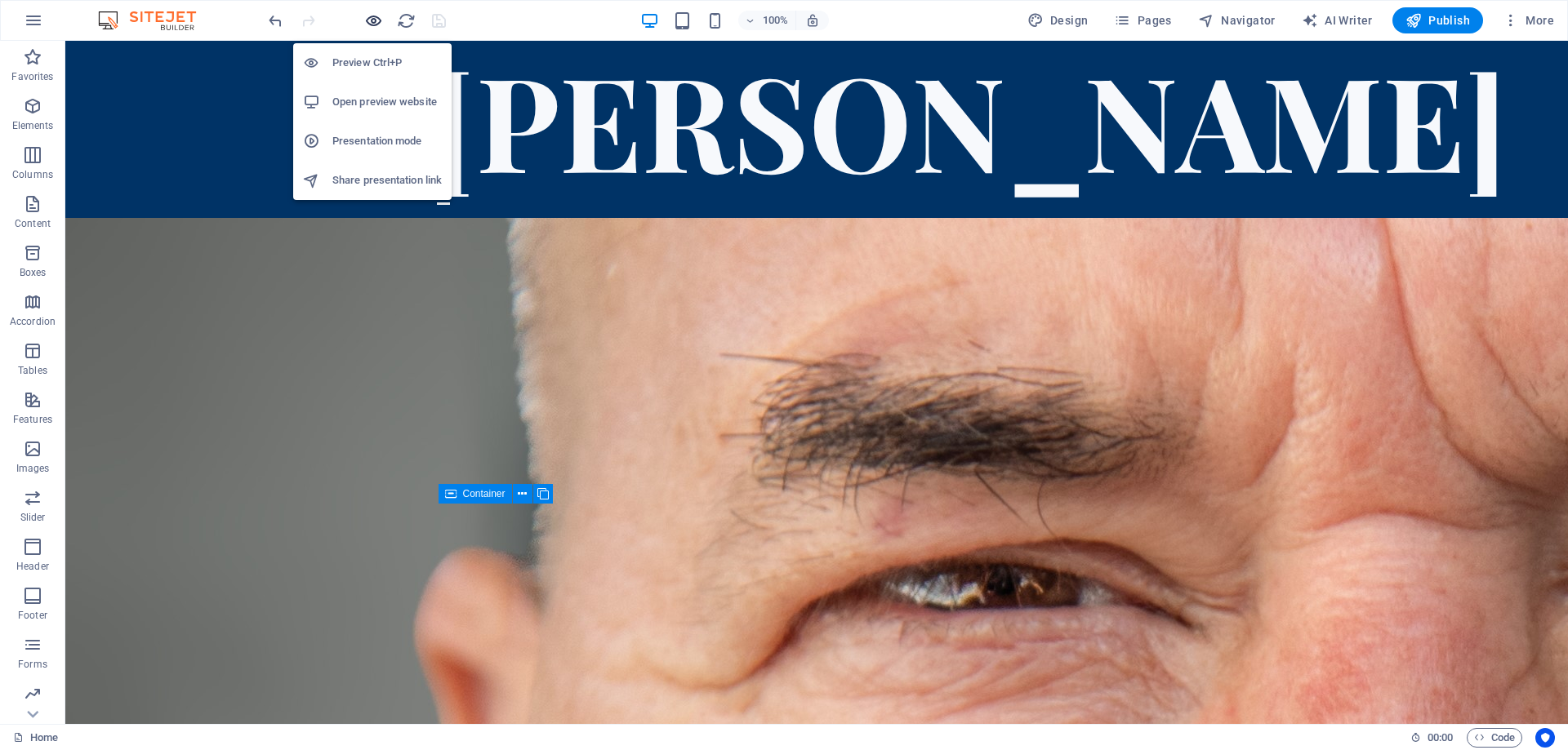
click at [372, 18] on icon "button" at bounding box center [373, 21] width 19 height 19
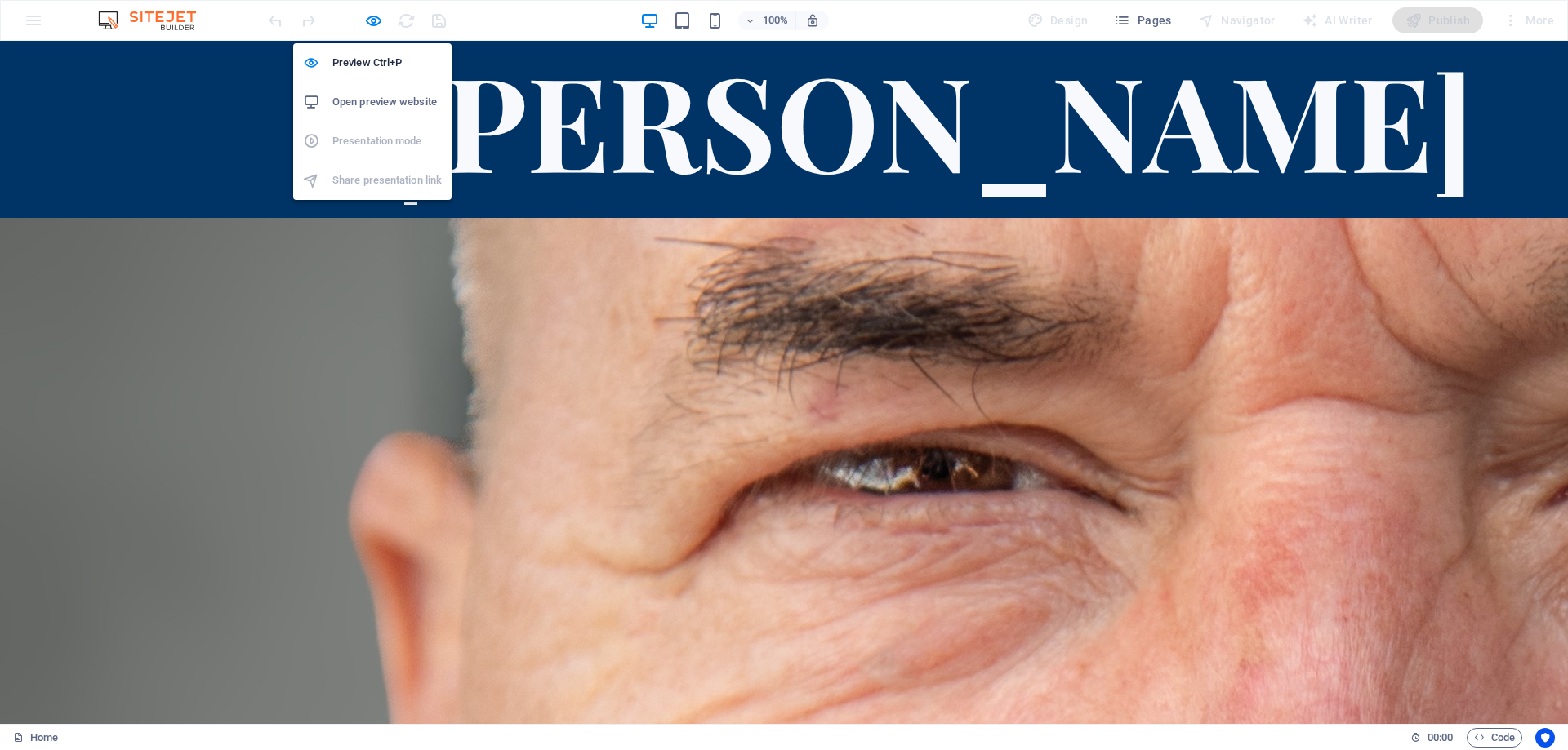
click at [364, 101] on h6 "Open preview website" at bounding box center [387, 102] width 109 height 20
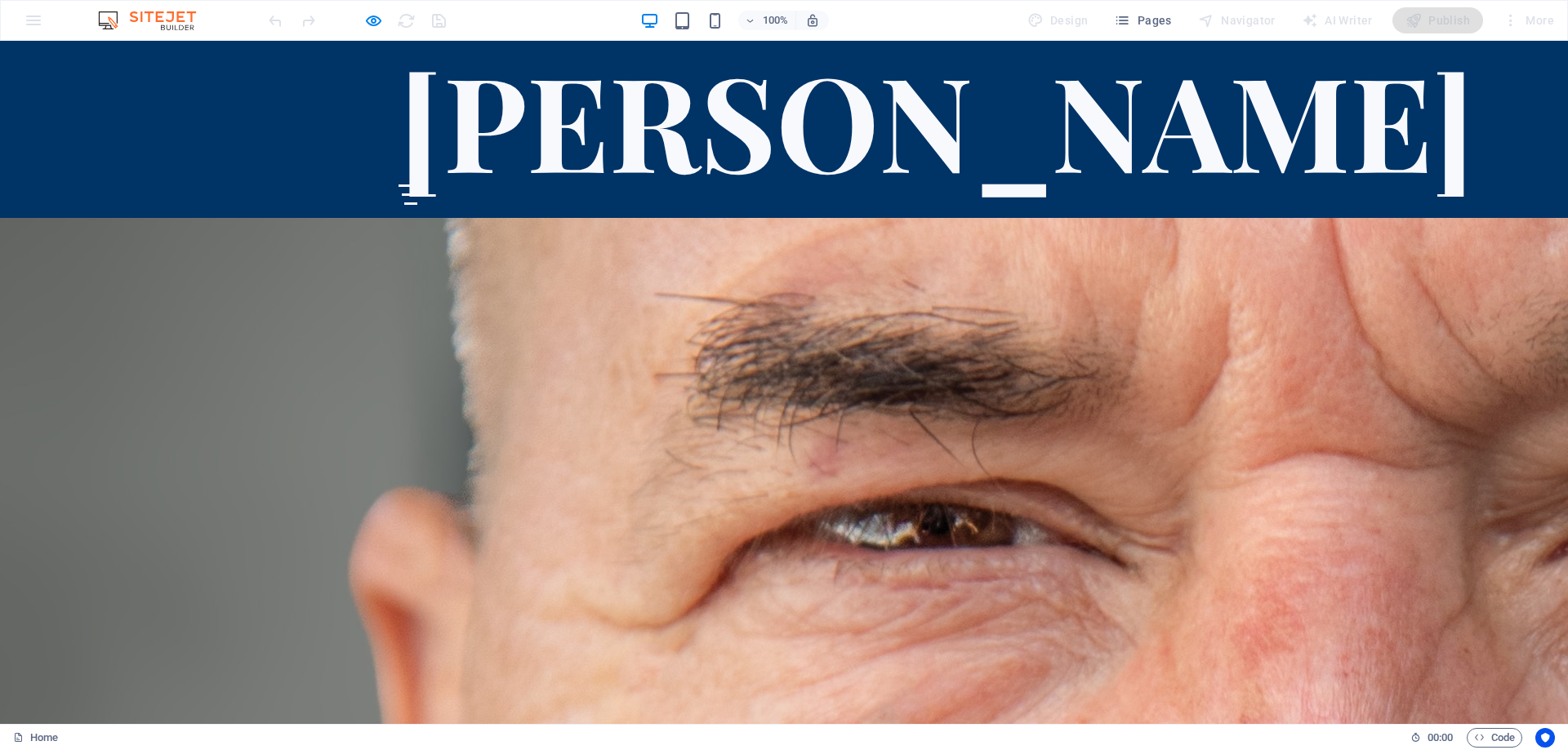
scroll to position [5093, 0]
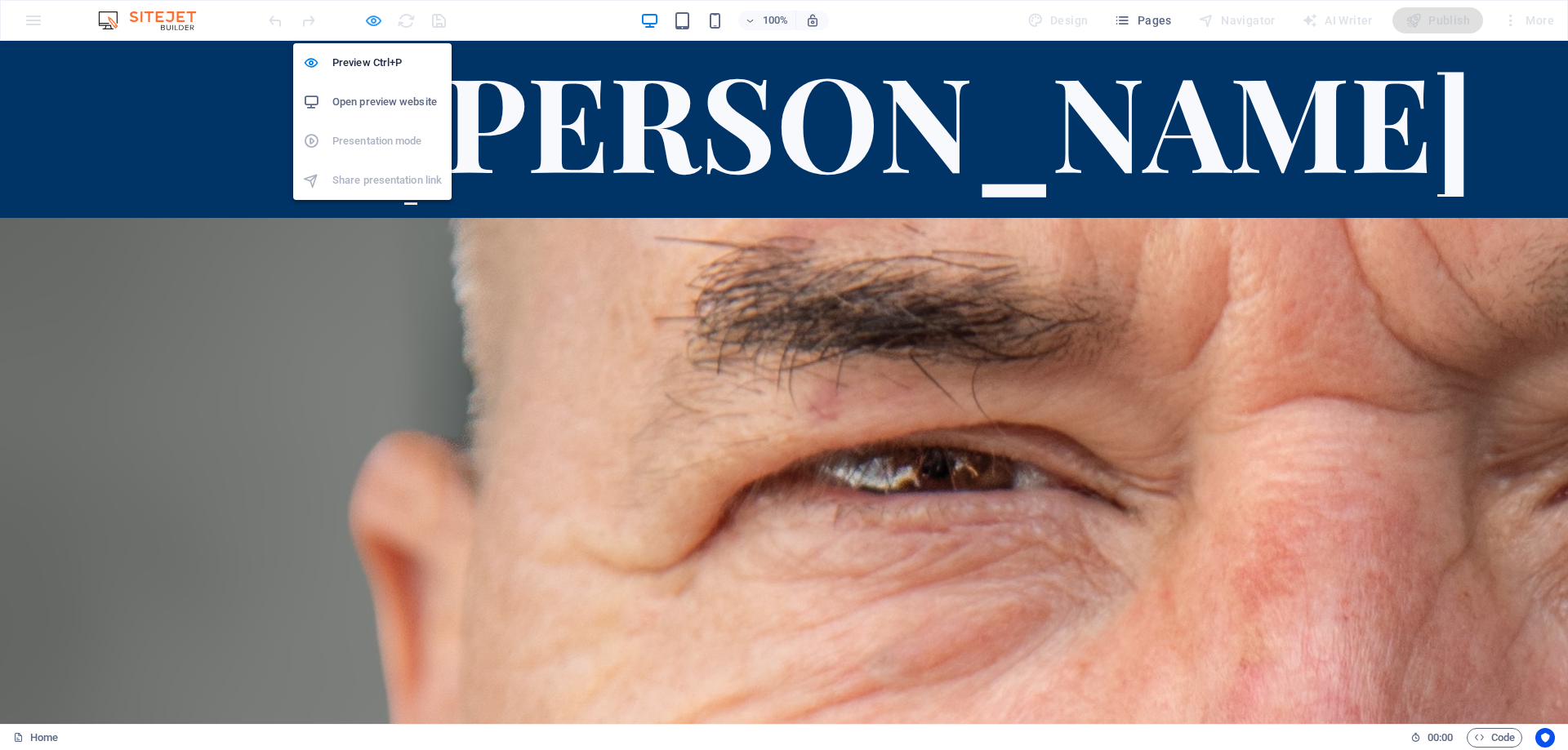
click at [373, 18] on icon "button" at bounding box center [373, 21] width 19 height 19
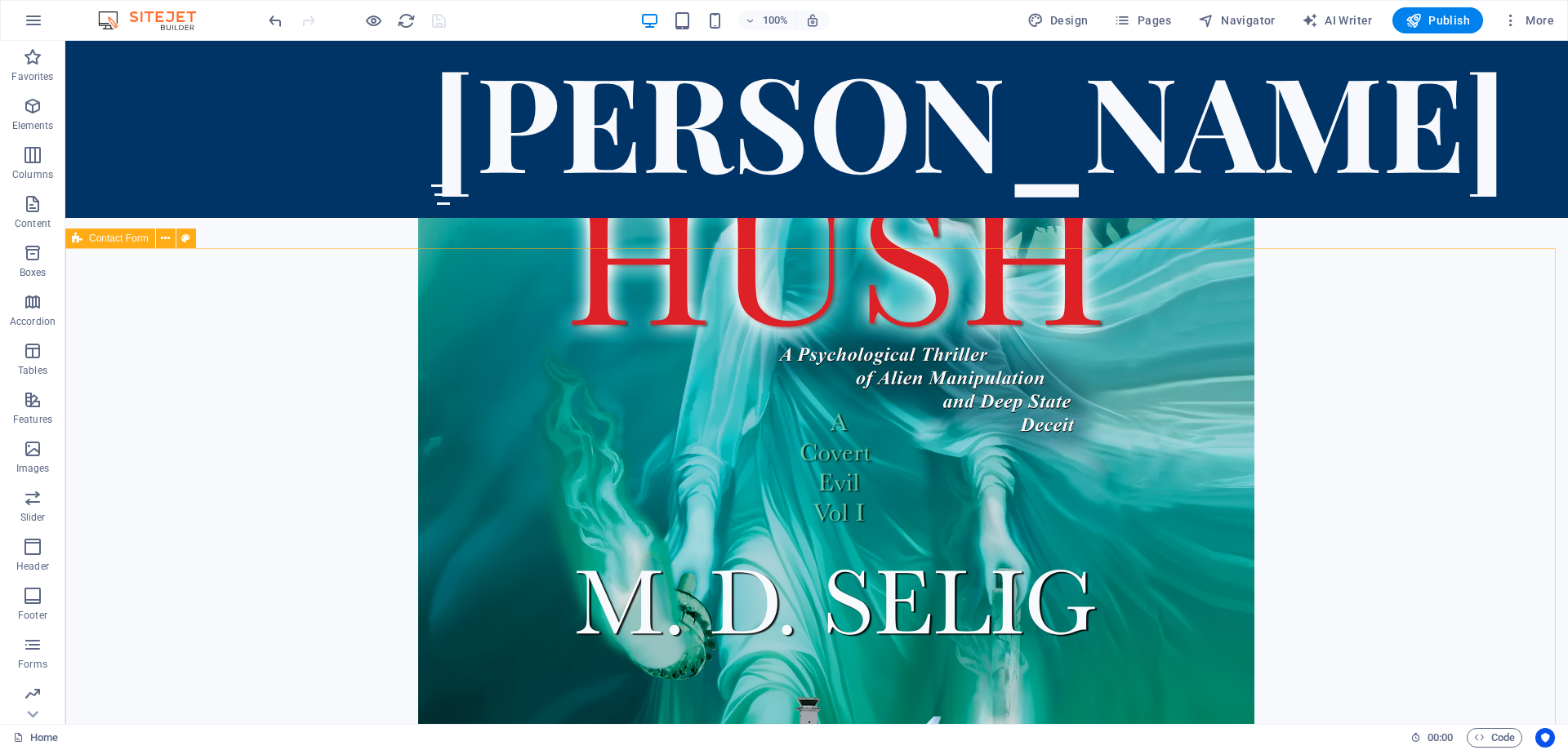
scroll to position [2252, 0]
